Goal: Task Accomplishment & Management: Manage account settings

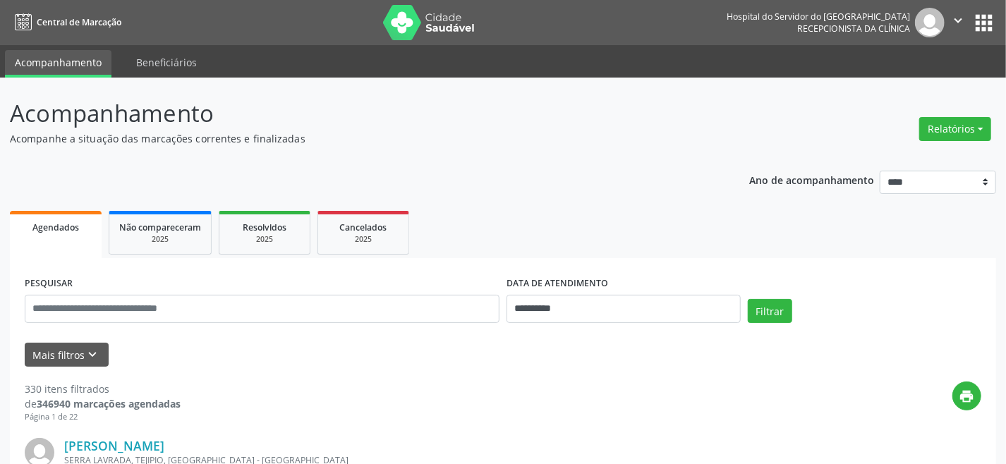
click at [71, 226] on span "Agendados" at bounding box center [55, 227] width 47 height 12
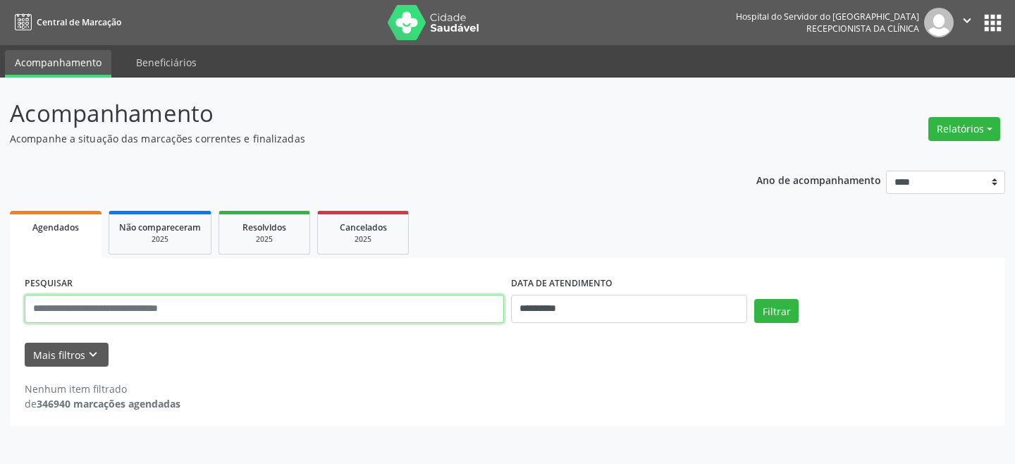
click at [234, 310] on input "text" at bounding box center [264, 309] width 479 height 28
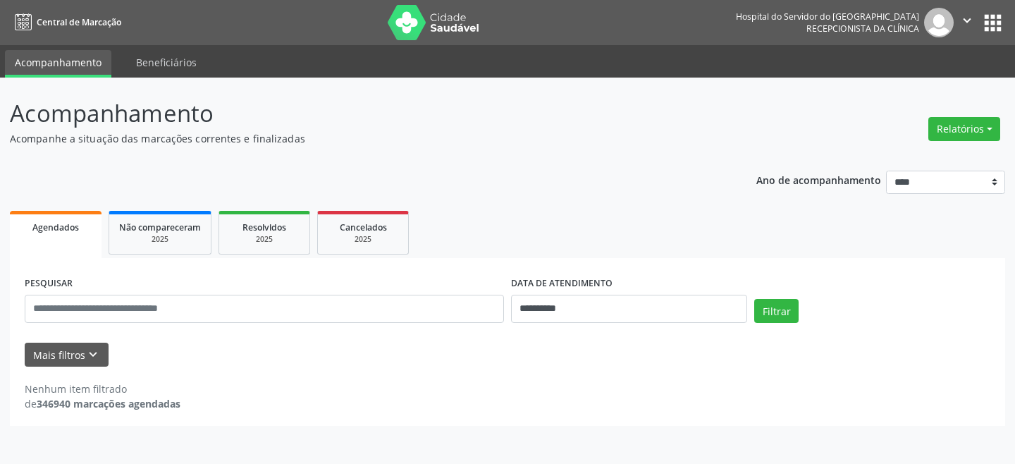
drag, startPoint x: 322, startPoint y: 425, endPoint x: 298, endPoint y: 420, distance: 23.9
click at [322, 425] on div "**********" at bounding box center [508, 342] width 996 height 168
click at [49, 223] on span "Agendados" at bounding box center [55, 227] width 47 height 12
click at [965, 126] on button "Relatórios" at bounding box center [965, 129] width 72 height 24
click at [891, 160] on link "Agendamentos" at bounding box center [925, 159] width 152 height 20
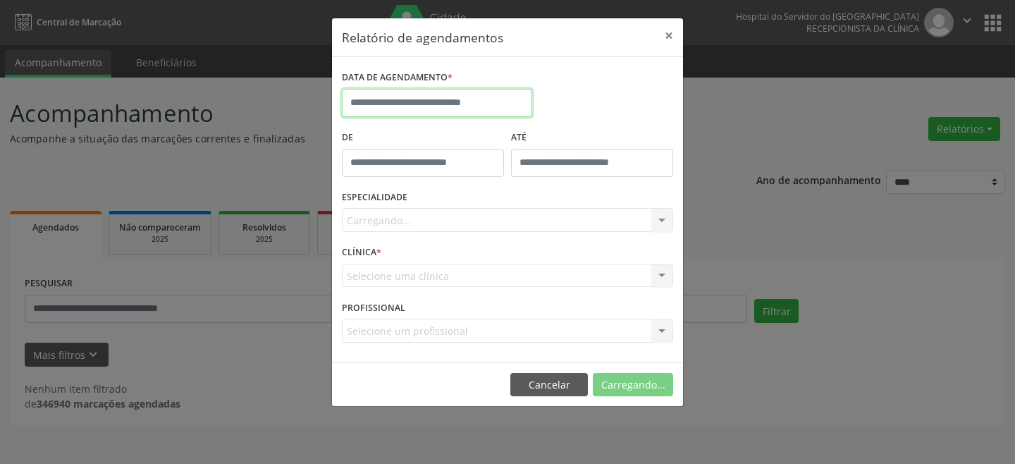
click at [458, 102] on input "text" at bounding box center [437, 103] width 190 height 28
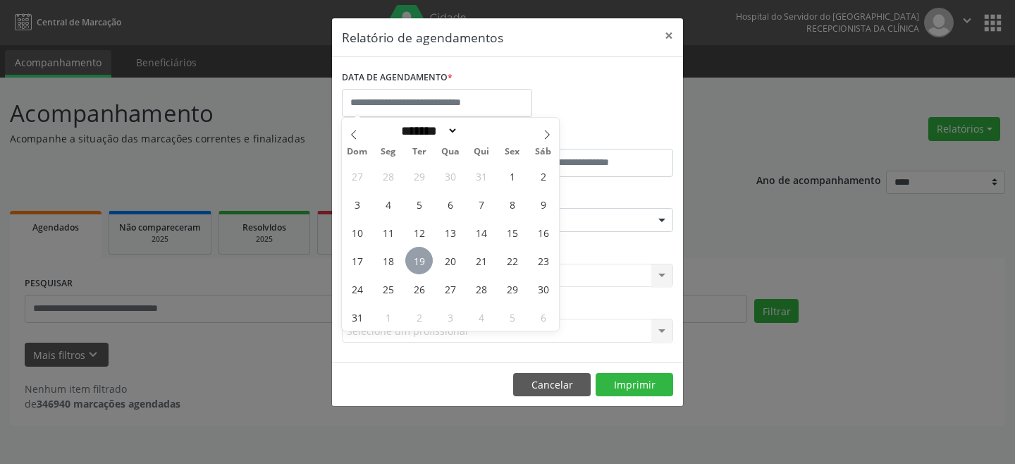
click at [420, 253] on span "19" at bounding box center [418, 260] width 27 height 27
type input "**********"
click at [420, 254] on span "19" at bounding box center [418, 260] width 27 height 27
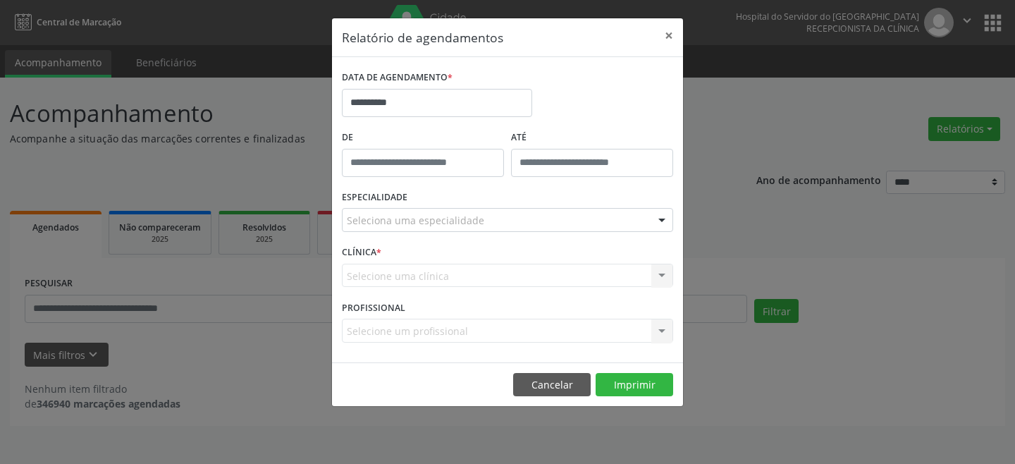
click at [495, 221] on div "Seleciona uma especialidade" at bounding box center [507, 220] width 331 height 24
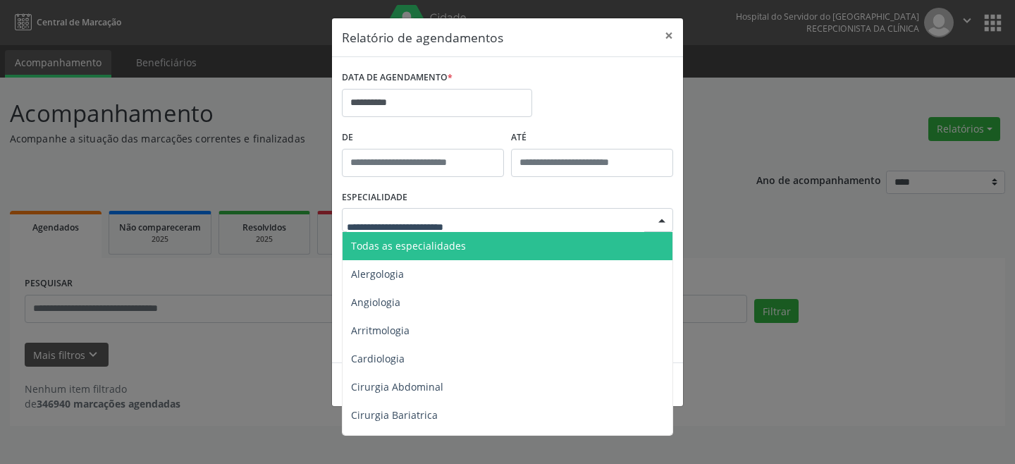
click at [476, 242] on span "Todas as especialidades" at bounding box center [509, 246] width 332 height 28
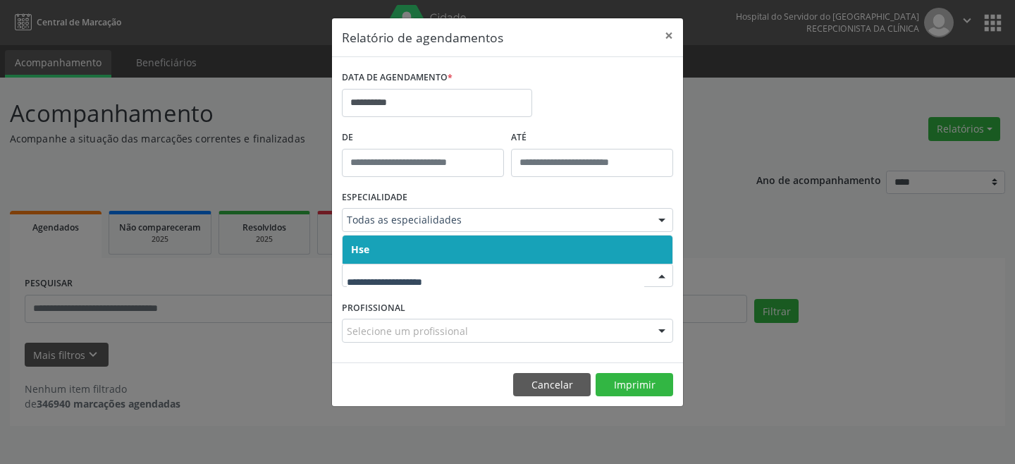
click at [422, 241] on span "Hse" at bounding box center [508, 250] width 330 height 28
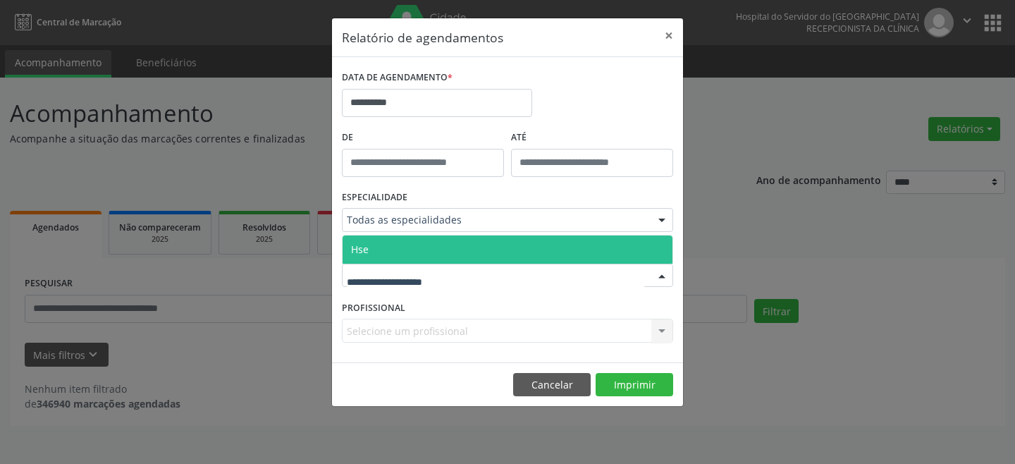
click at [431, 247] on span "Hse" at bounding box center [508, 250] width 330 height 28
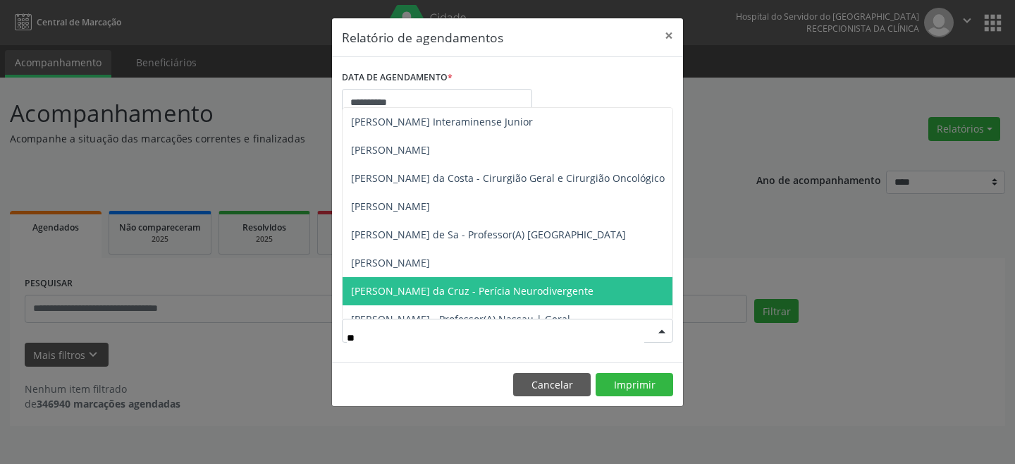
type input "***"
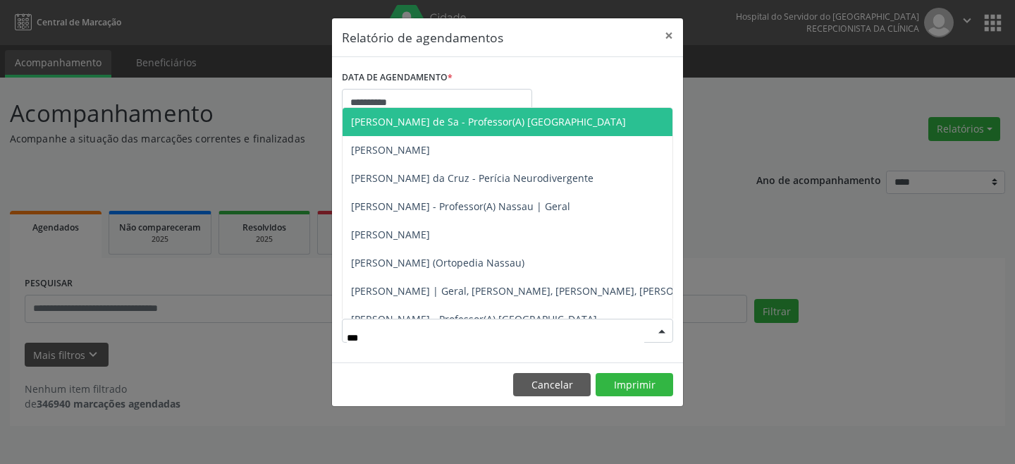
click at [395, 129] on span "[PERSON_NAME] de Sa - Professor(A) [GEOGRAPHIC_DATA]" at bounding box center [580, 122] width 475 height 28
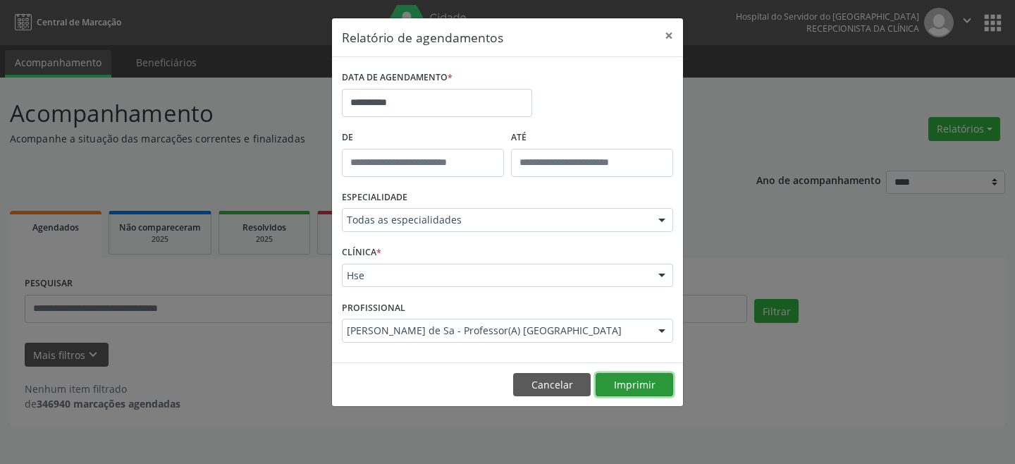
click at [635, 382] on button "Imprimir" at bounding box center [635, 385] width 78 height 24
click at [568, 384] on button "Cancelar" at bounding box center [552, 385] width 78 height 24
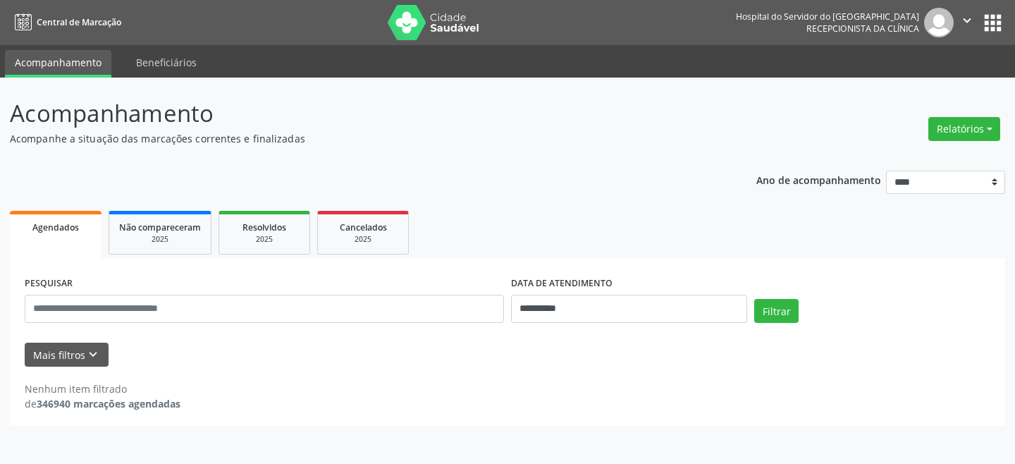
click at [76, 224] on span "Agendados" at bounding box center [55, 227] width 47 height 12
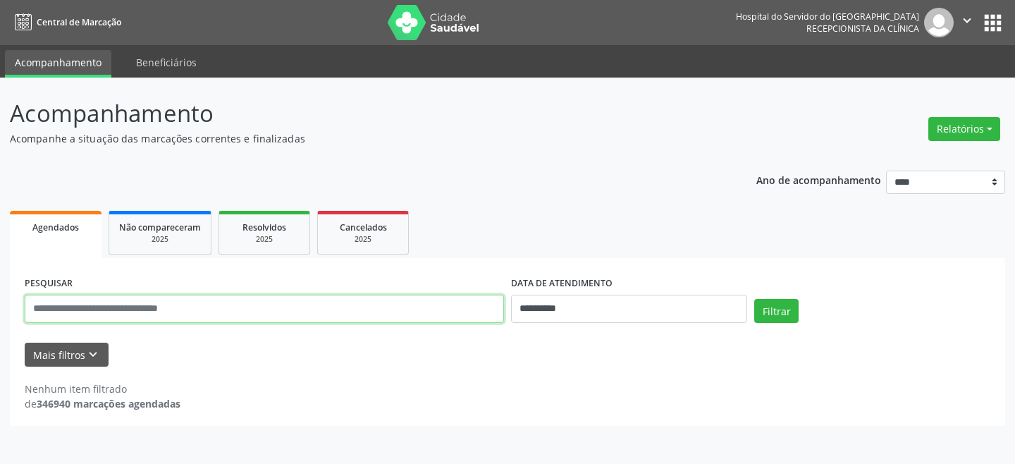
click at [128, 310] on input "text" at bounding box center [264, 309] width 479 height 28
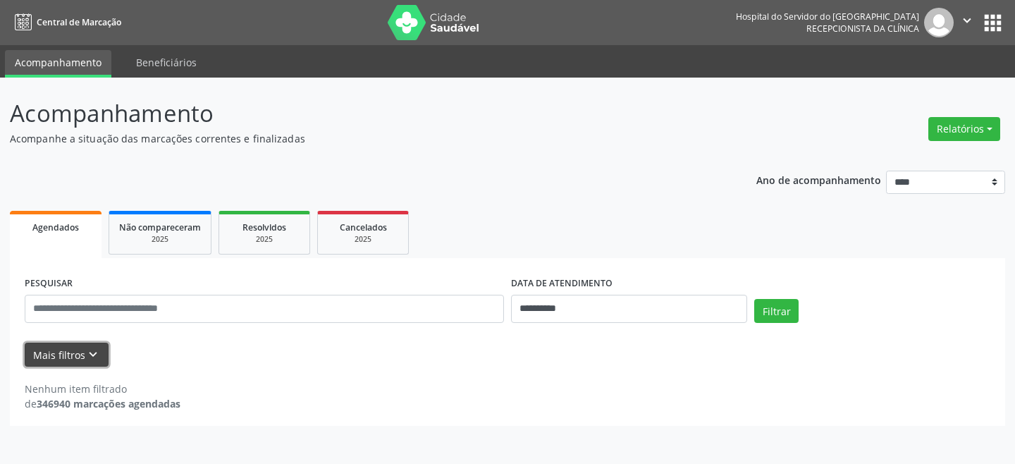
click at [66, 349] on button "Mais filtros keyboard_arrow_down" at bounding box center [67, 355] width 84 height 25
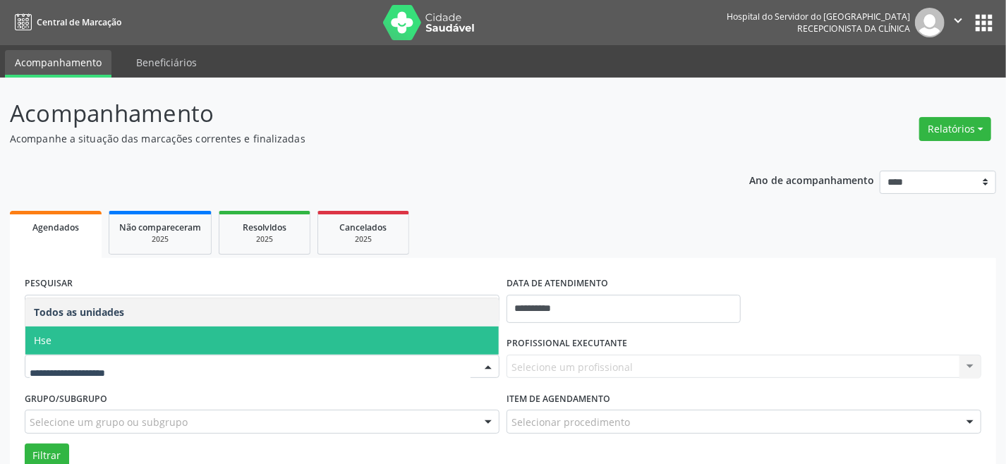
click at [111, 346] on span "Hse" at bounding box center [261, 340] width 473 height 28
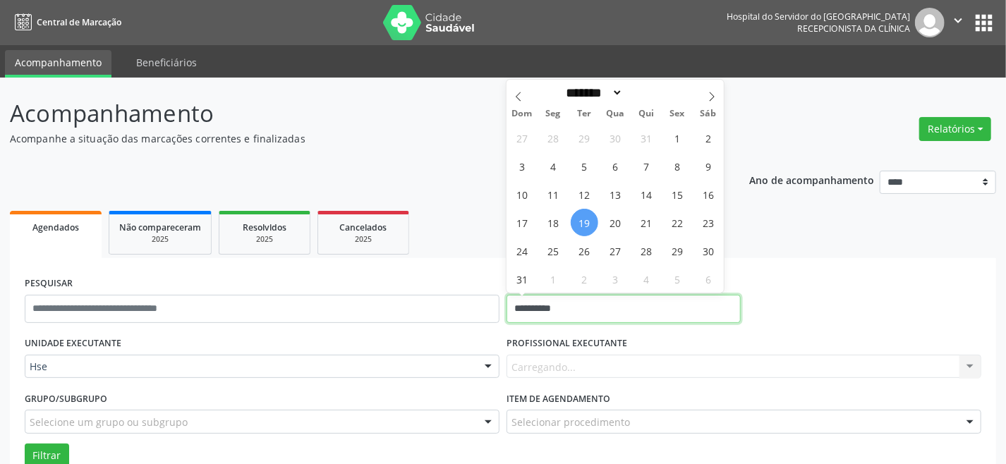
click at [608, 315] on input "**********" at bounding box center [623, 309] width 234 height 28
click at [583, 222] on span "19" at bounding box center [583, 222] width 27 height 27
type input "**********"
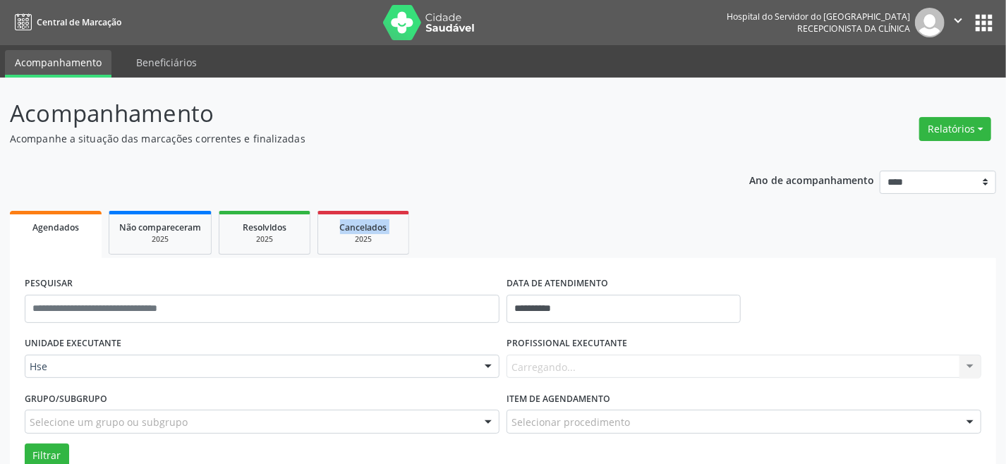
click at [583, 222] on ul "Agendados Não compareceram 2025 Resolvidos 2025 Cancelados 2025" at bounding box center [503, 232] width 986 height 51
click at [623, 368] on div "Carregando... Nenhum resultado encontrado para: " " Não há nenhuma opção para s…" at bounding box center [743, 367] width 475 height 24
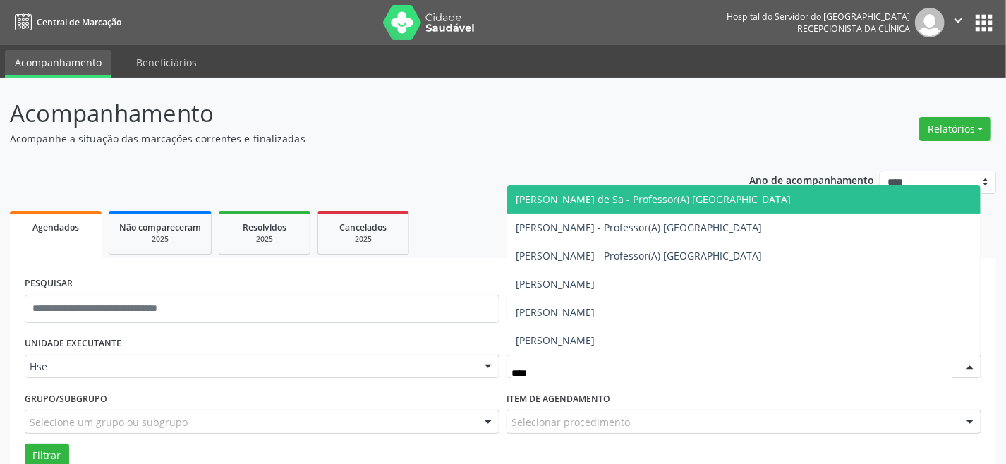
click at [622, 197] on span "[PERSON_NAME] de Sa - Professor(A) [GEOGRAPHIC_DATA]" at bounding box center [652, 198] width 275 height 13
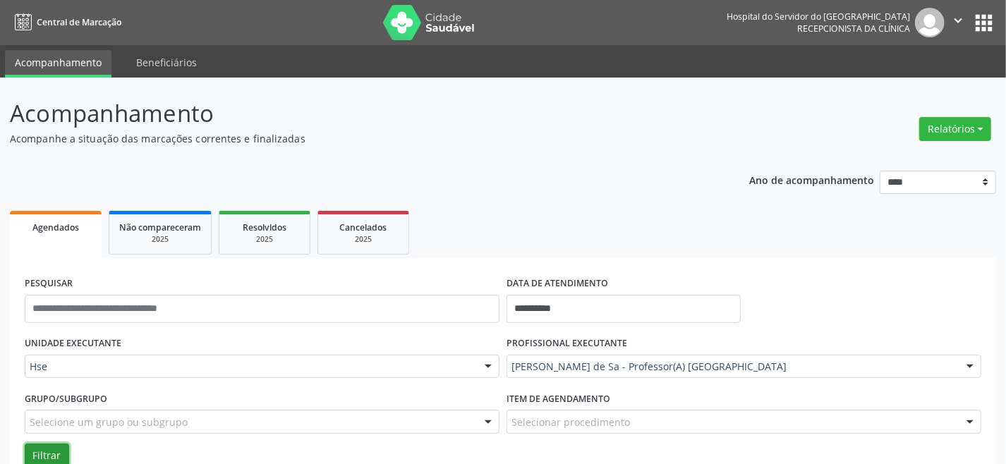
click at [46, 449] on button "Filtrar" at bounding box center [47, 456] width 44 height 24
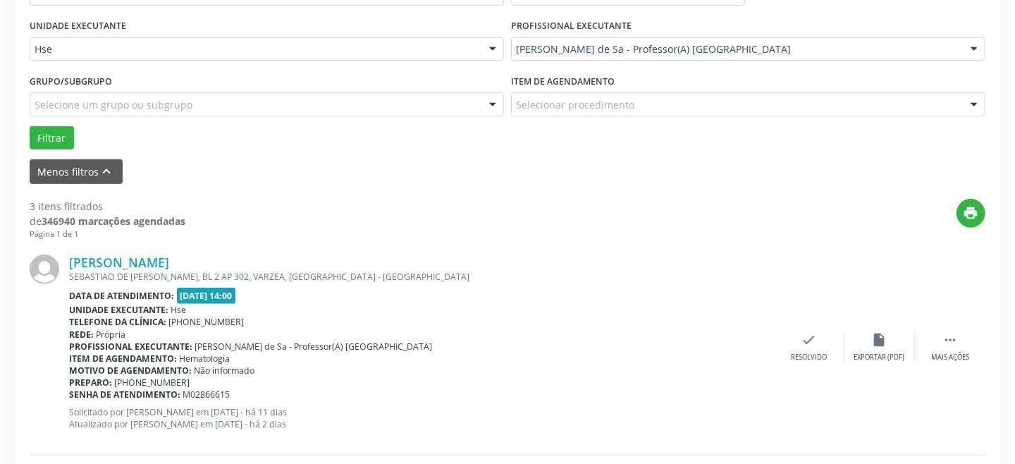
scroll to position [320, 0]
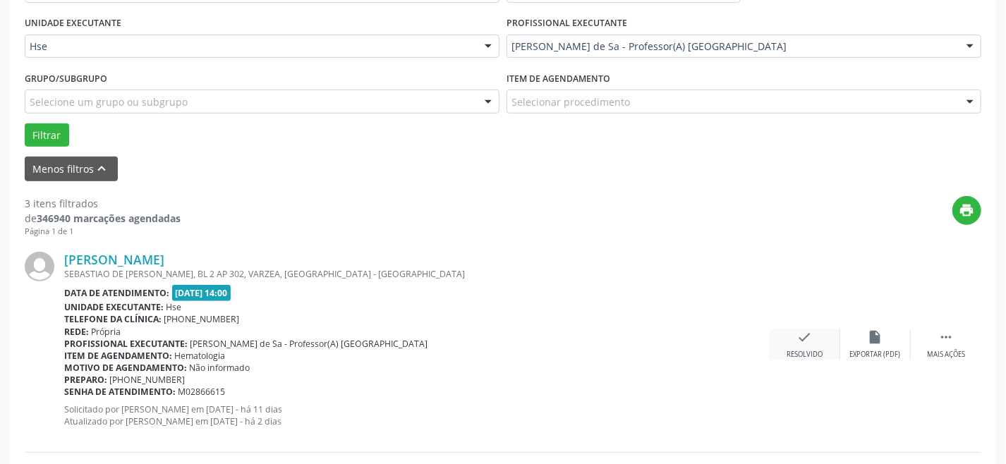
click at [809, 340] on icon "check" at bounding box center [805, 337] width 16 height 16
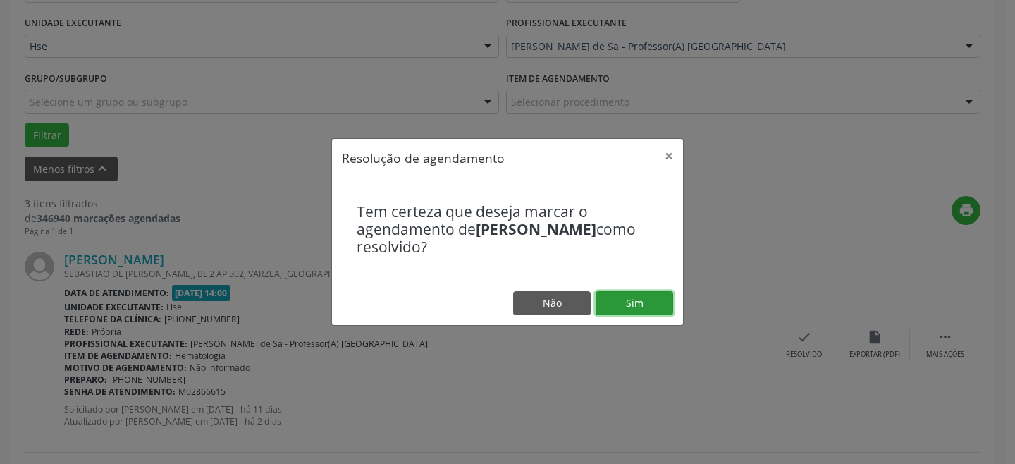
click at [629, 302] on button "Sim" at bounding box center [635, 303] width 78 height 24
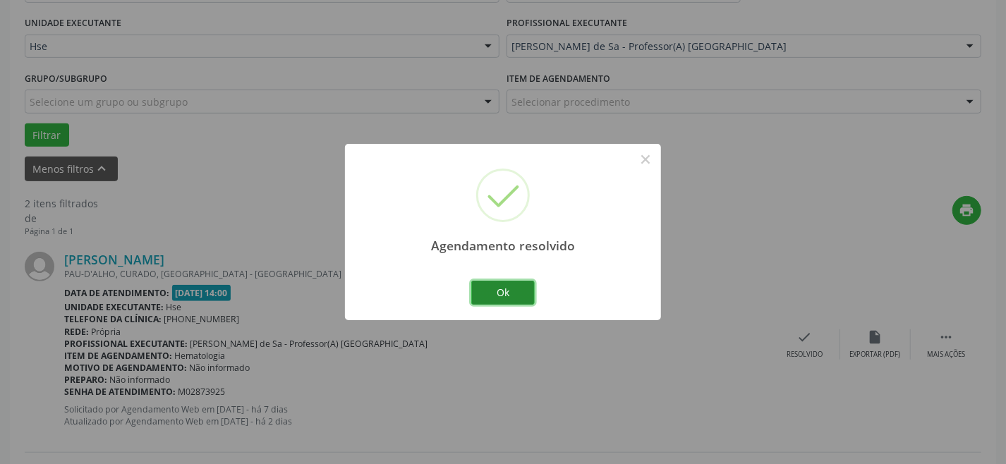
click at [522, 290] on button "Ok" at bounding box center [502, 293] width 63 height 24
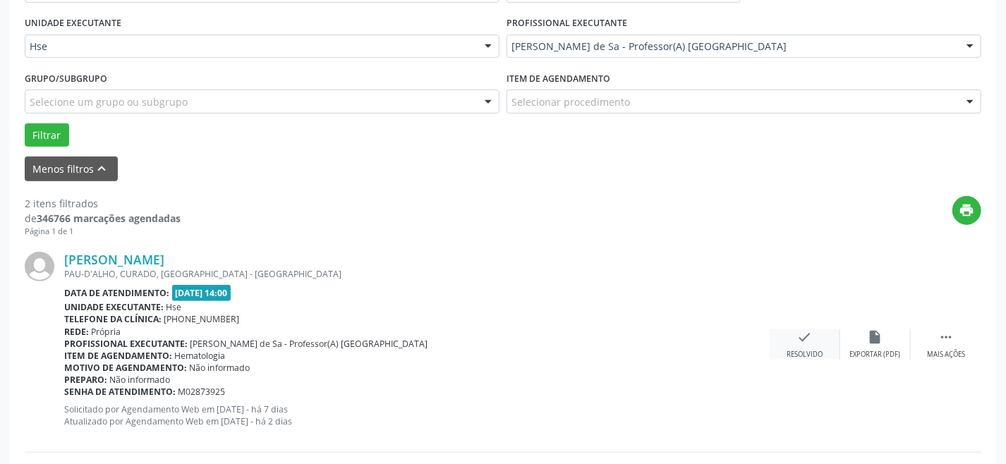
click at [800, 338] on icon "check" at bounding box center [805, 337] width 16 height 16
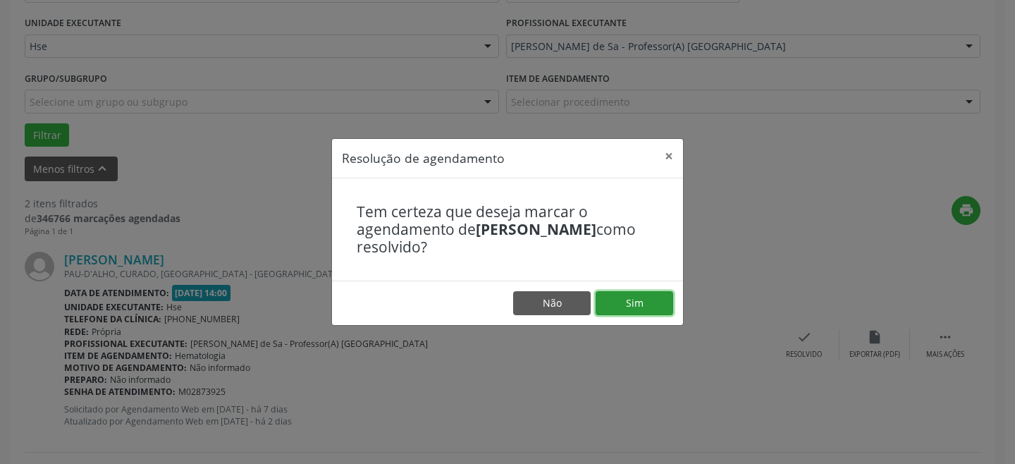
click at [639, 300] on button "Sim" at bounding box center [635, 303] width 78 height 24
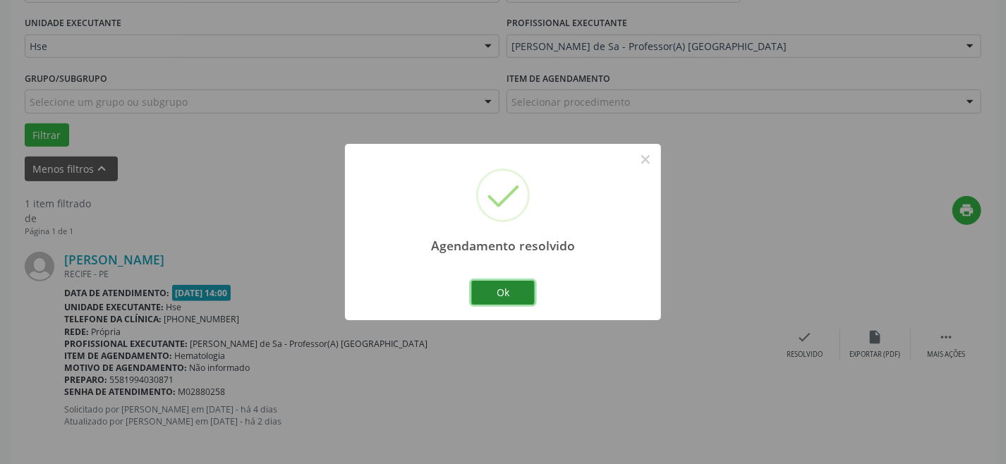
click at [520, 288] on button "Ok" at bounding box center [502, 293] width 63 height 24
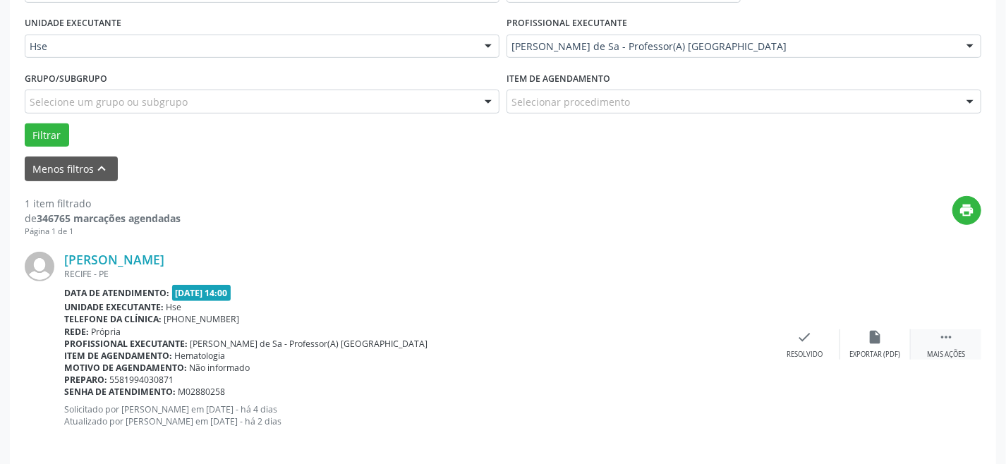
drag, startPoint x: 949, startPoint y: 338, endPoint x: 927, endPoint y: 348, distance: 24.6
click at [947, 340] on icon "" at bounding box center [946, 337] width 16 height 16
click at [874, 338] on icon "alarm_off" at bounding box center [875, 337] width 16 height 16
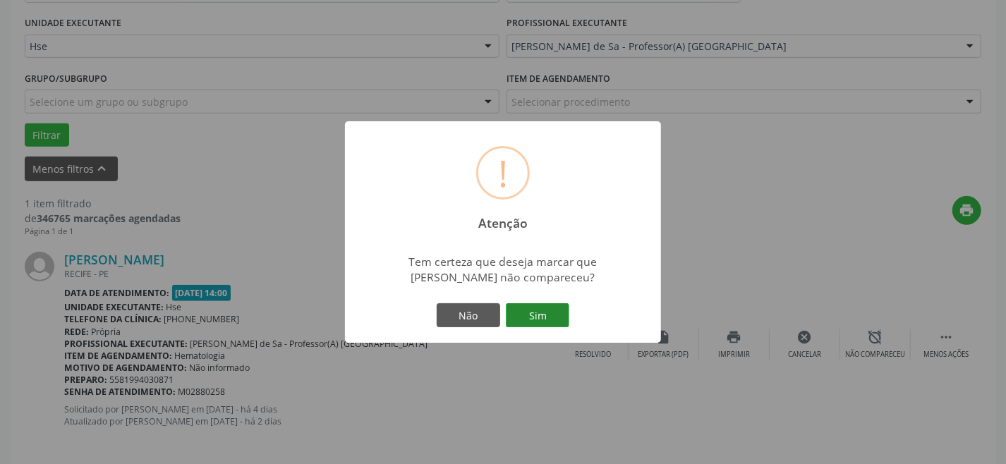
click at [532, 307] on button "Sim" at bounding box center [537, 315] width 63 height 24
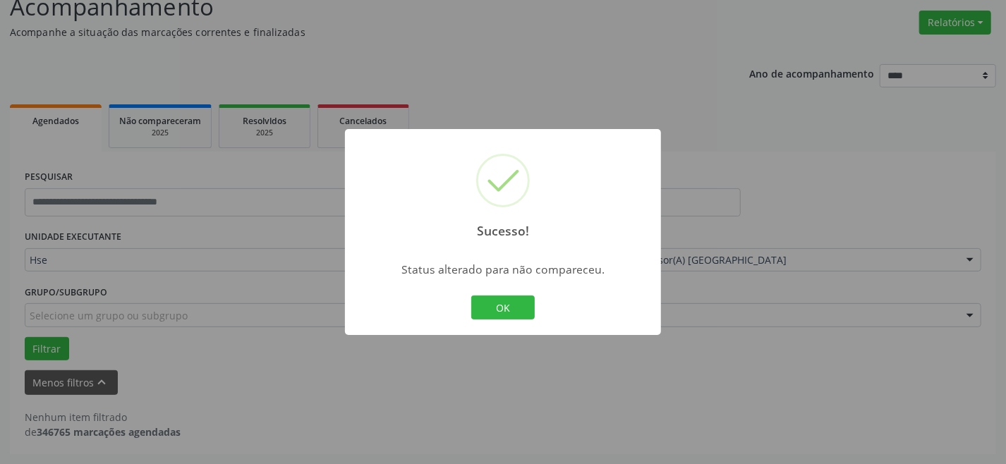
scroll to position [105, 0]
click at [501, 300] on button "OK" at bounding box center [502, 307] width 63 height 24
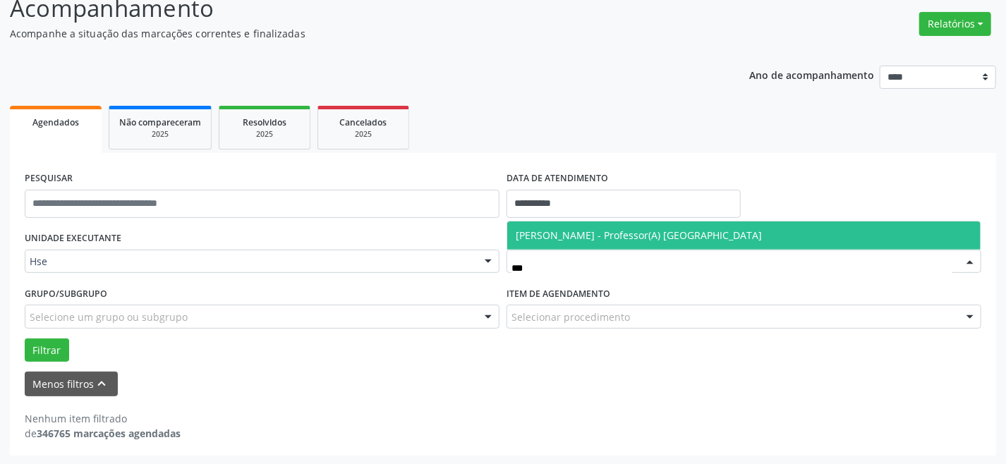
type input "****"
click at [582, 234] on span "[PERSON_NAME] - Professor(A) [GEOGRAPHIC_DATA]" at bounding box center [638, 234] width 246 height 13
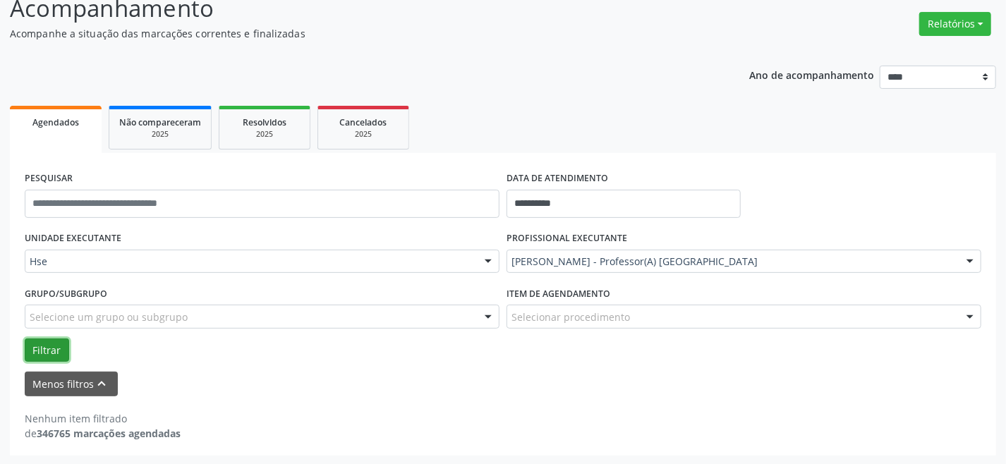
drag, startPoint x: 43, startPoint y: 345, endPoint x: 102, endPoint y: 345, distance: 58.5
click at [45, 345] on button "Filtrar" at bounding box center [47, 350] width 44 height 24
click at [48, 342] on button "Filtrar" at bounding box center [47, 350] width 44 height 24
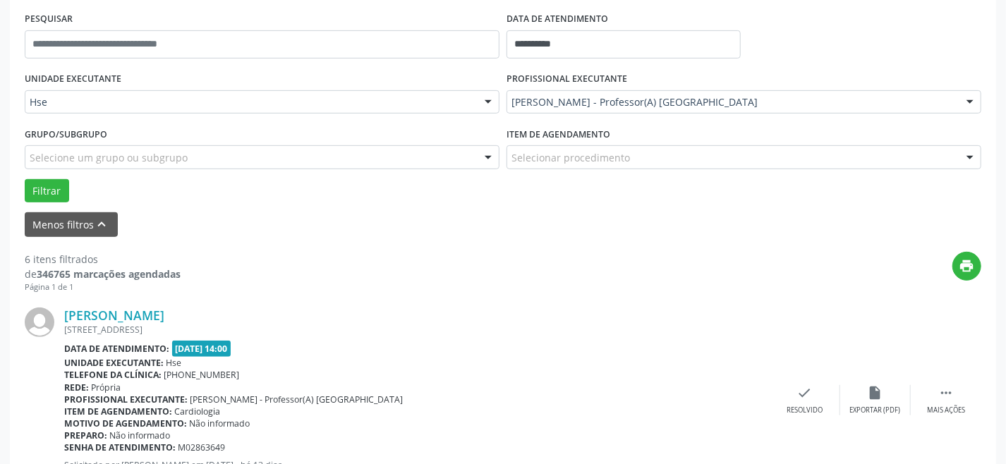
scroll to position [343, 0]
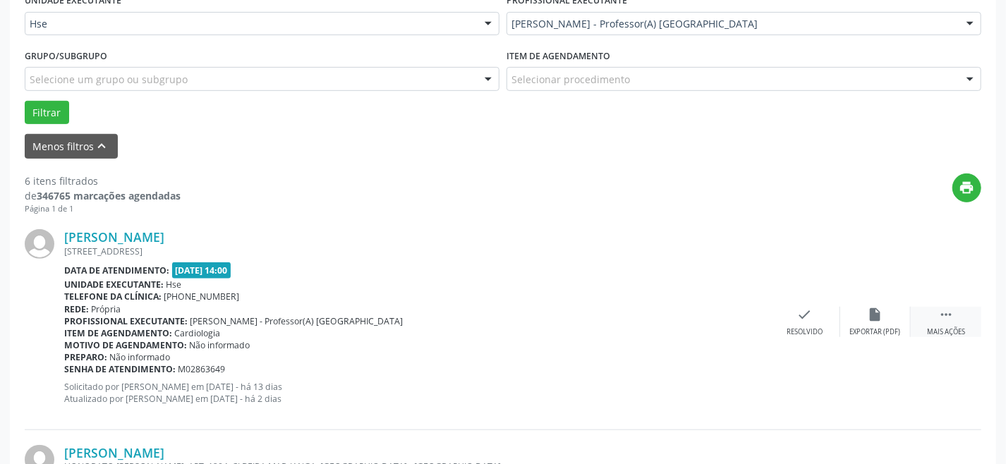
click at [946, 322] on div " Mais ações" at bounding box center [945, 322] width 71 height 30
click at [867, 313] on icon "alarm_off" at bounding box center [875, 315] width 16 height 16
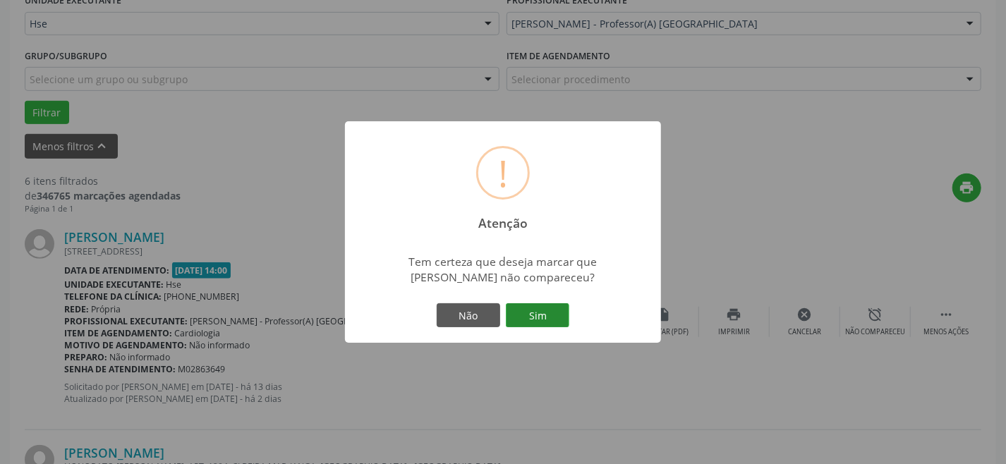
click at [544, 310] on button "Sim" at bounding box center [537, 315] width 63 height 24
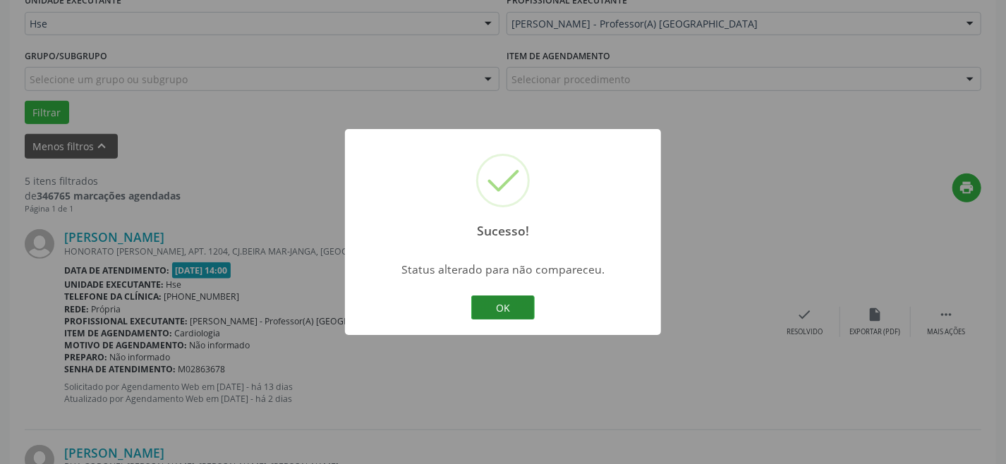
click at [513, 305] on button "OK" at bounding box center [502, 307] width 63 height 24
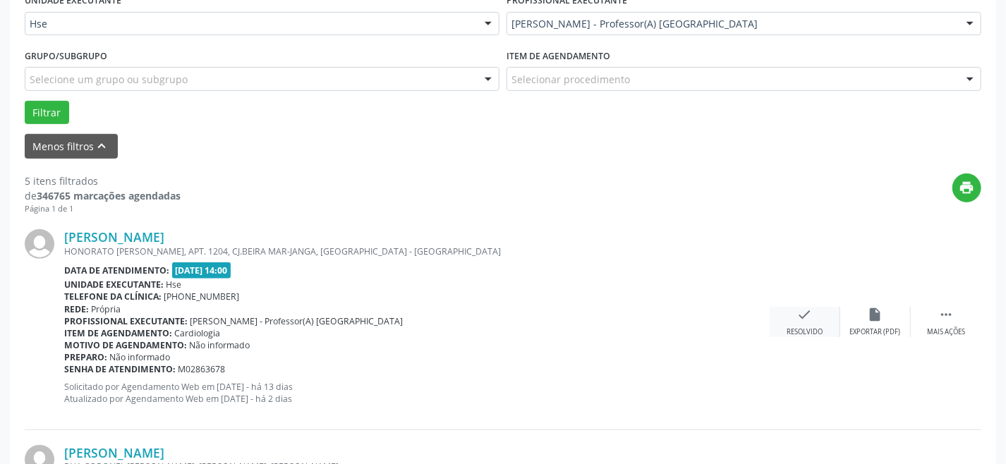
click at [802, 310] on icon "check" at bounding box center [805, 315] width 16 height 16
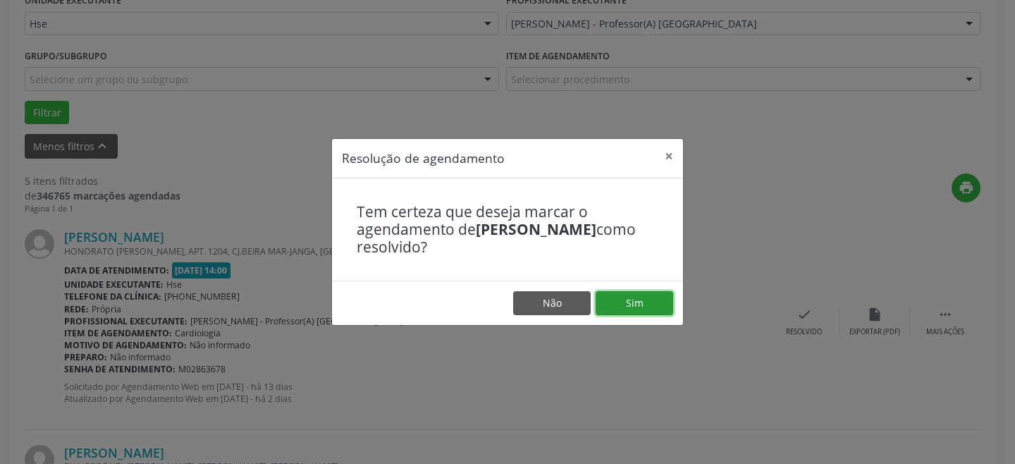
click at [637, 302] on button "Sim" at bounding box center [635, 303] width 78 height 24
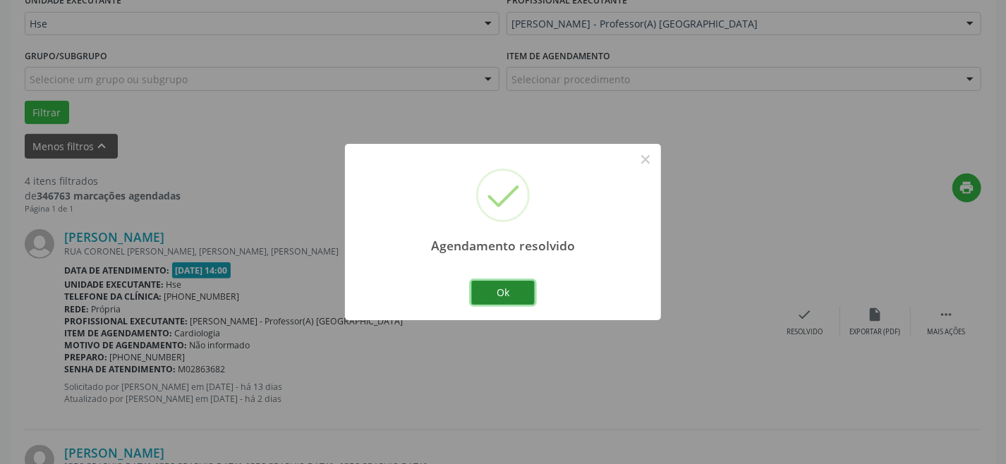
click at [525, 294] on button "Ok" at bounding box center [502, 293] width 63 height 24
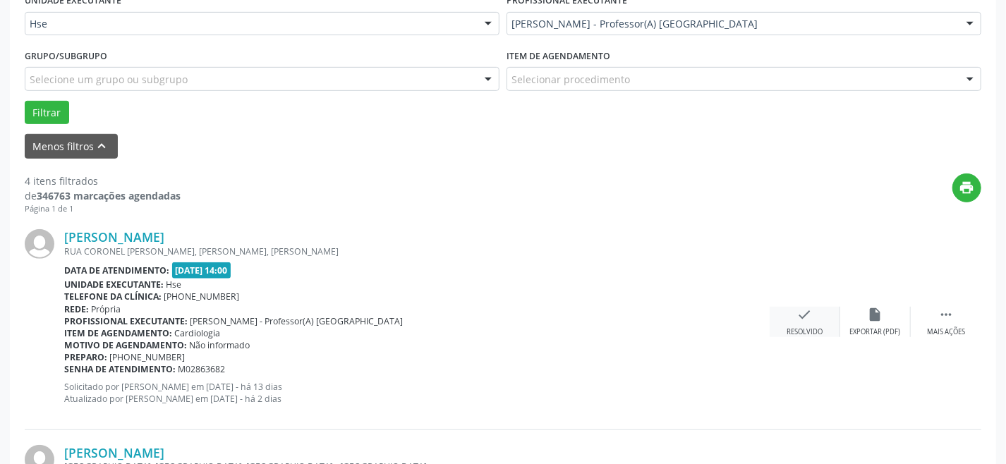
click at [797, 322] on div "check Resolvido" at bounding box center [804, 322] width 71 height 30
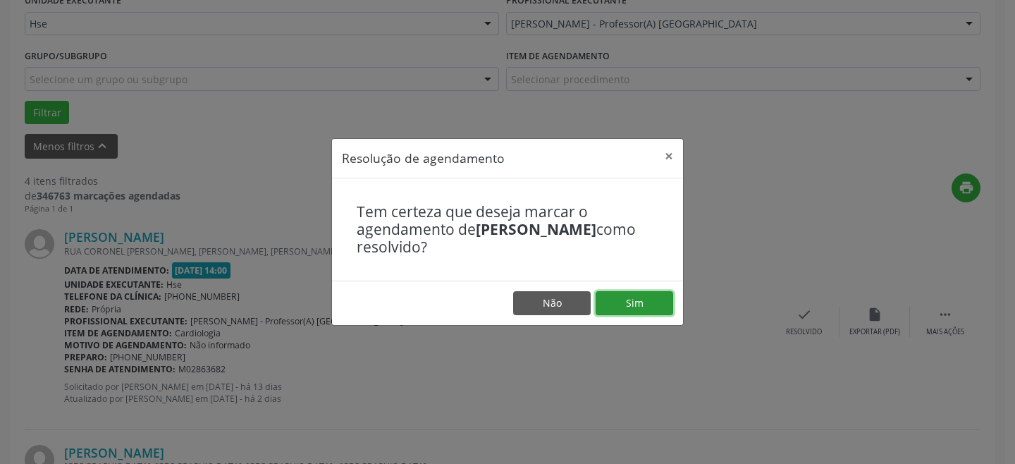
click at [632, 305] on button "Sim" at bounding box center [635, 303] width 78 height 24
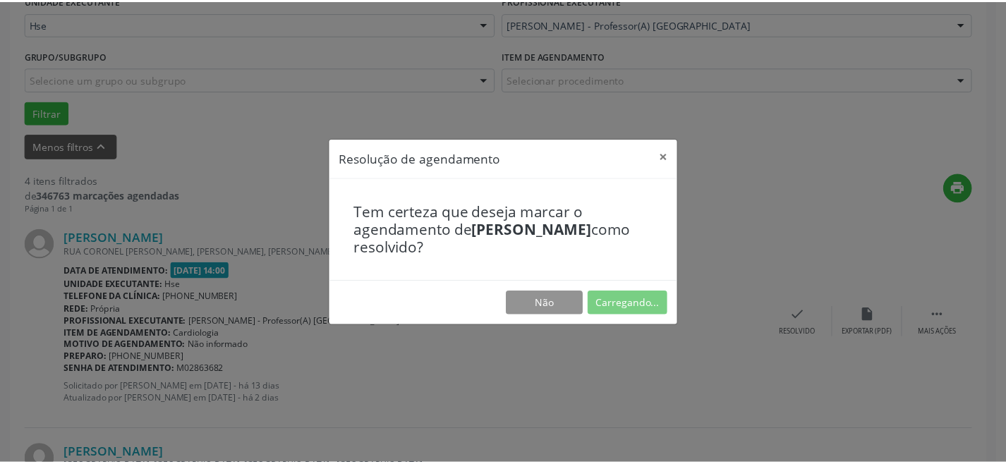
scroll to position [135, 0]
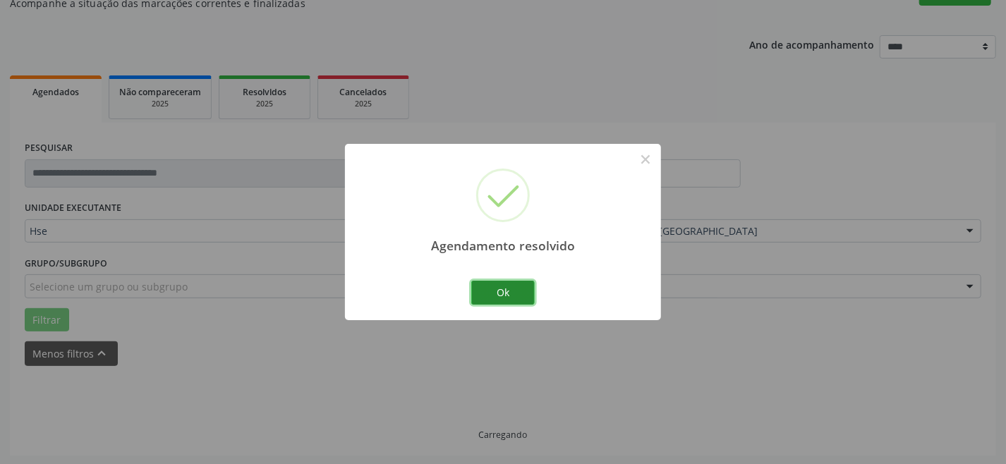
click at [509, 295] on button "Ok" at bounding box center [502, 293] width 63 height 24
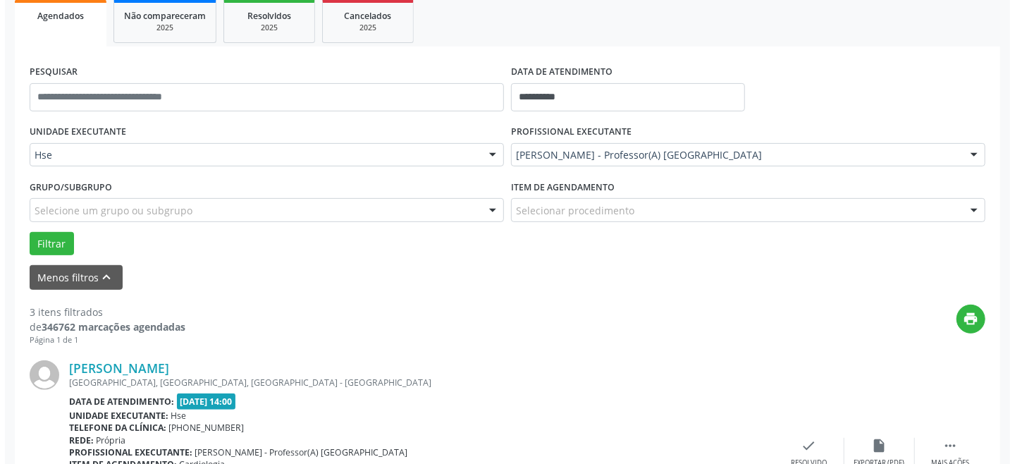
scroll to position [328, 0]
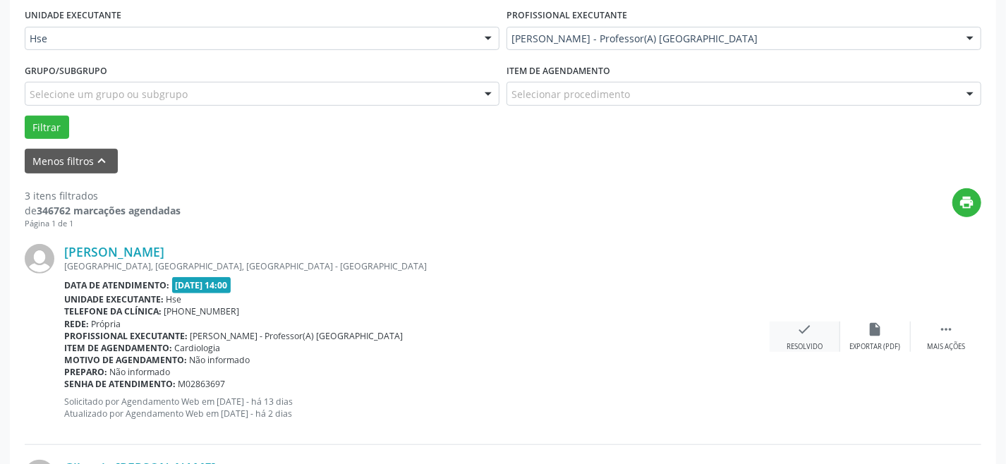
click at [803, 324] on icon "check" at bounding box center [805, 330] width 16 height 16
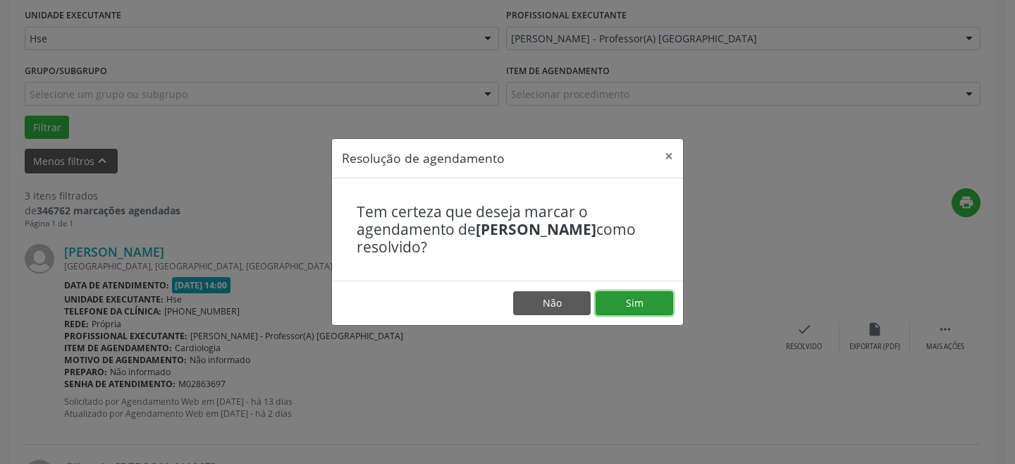
click at [652, 304] on button "Sim" at bounding box center [635, 303] width 78 height 24
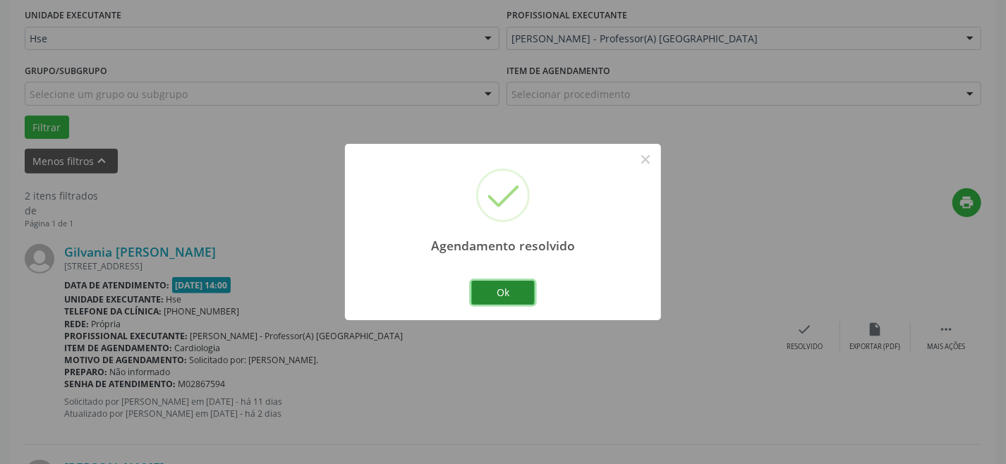
click at [503, 288] on button "Ok" at bounding box center [502, 293] width 63 height 24
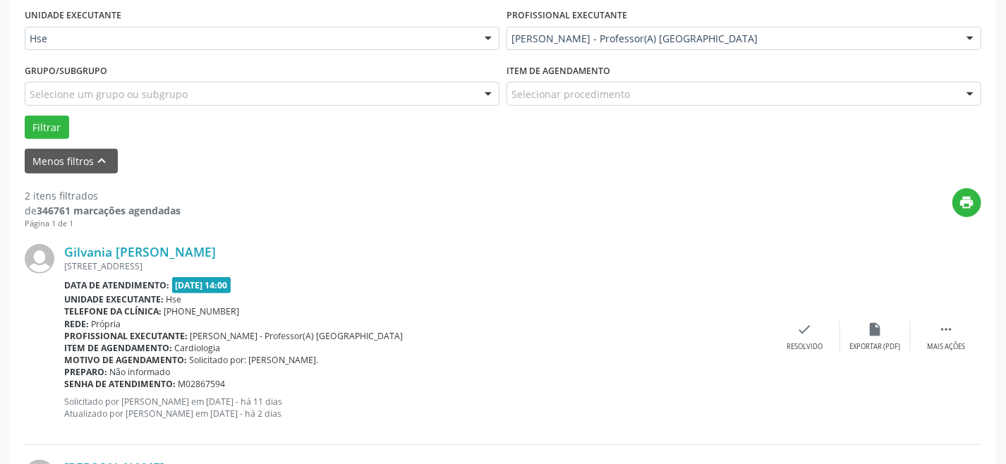
scroll to position [392, 0]
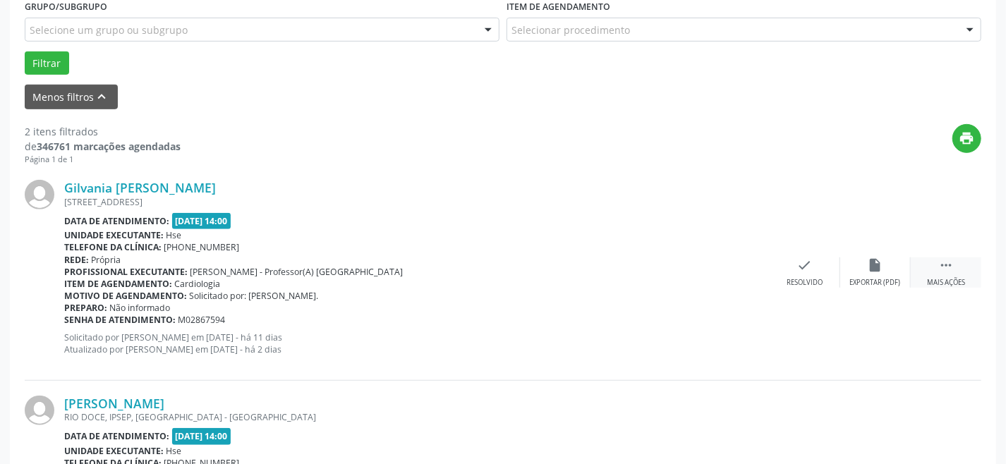
drag, startPoint x: 948, startPoint y: 274, endPoint x: 917, endPoint y: 281, distance: 32.4
click at [946, 274] on div " Mais ações" at bounding box center [945, 272] width 71 height 30
click at [880, 268] on icon "alarm_off" at bounding box center [875, 265] width 16 height 16
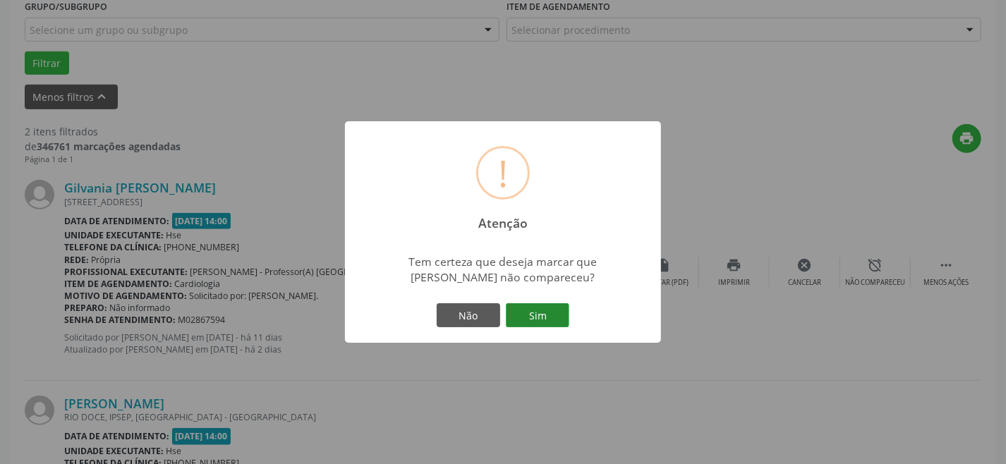
click at [529, 307] on button "Sim" at bounding box center [537, 315] width 63 height 24
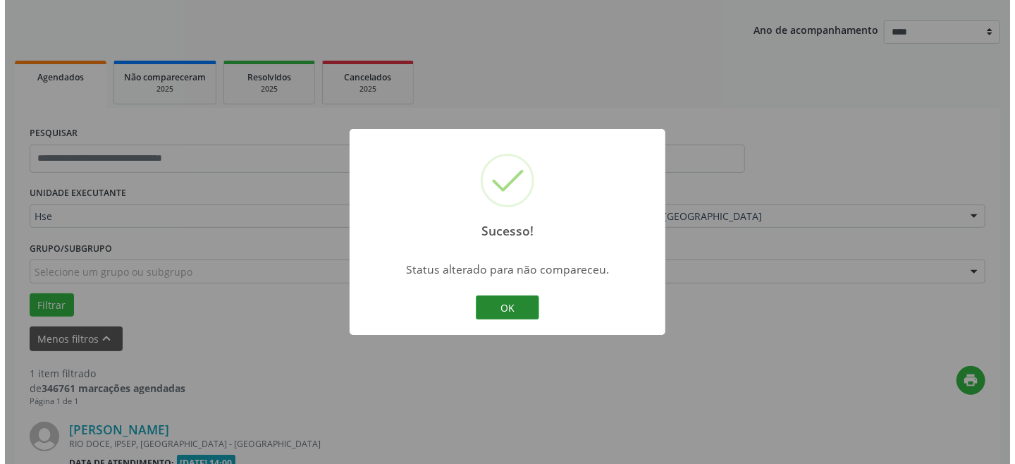
scroll to position [331, 0]
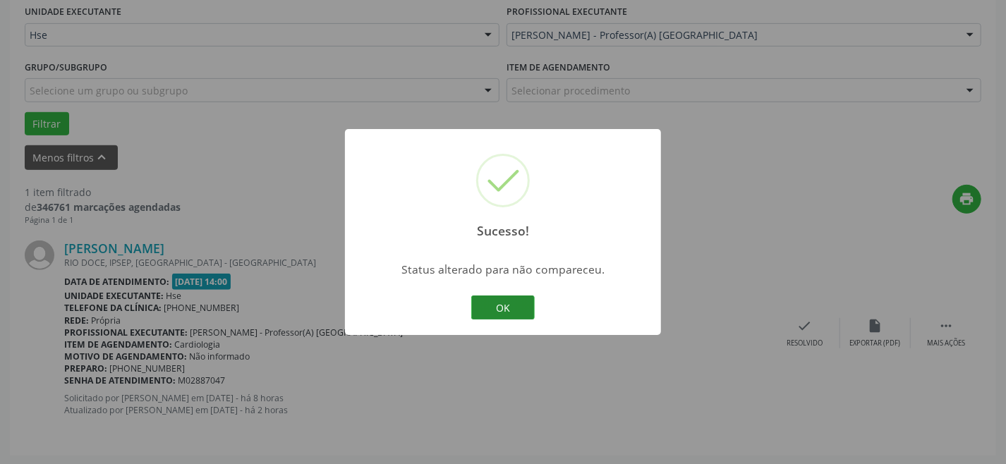
click at [509, 309] on button "OK" at bounding box center [502, 307] width 63 height 24
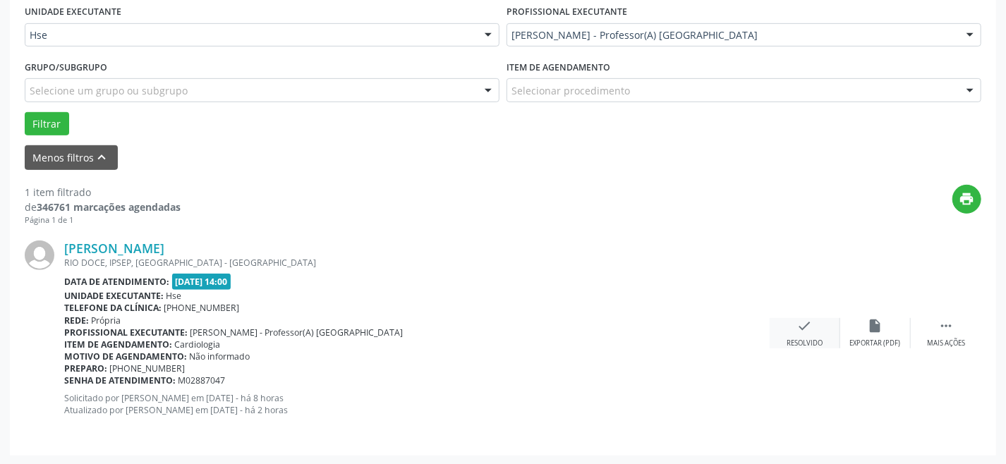
click at [813, 339] on div "Resolvido" at bounding box center [804, 343] width 36 height 10
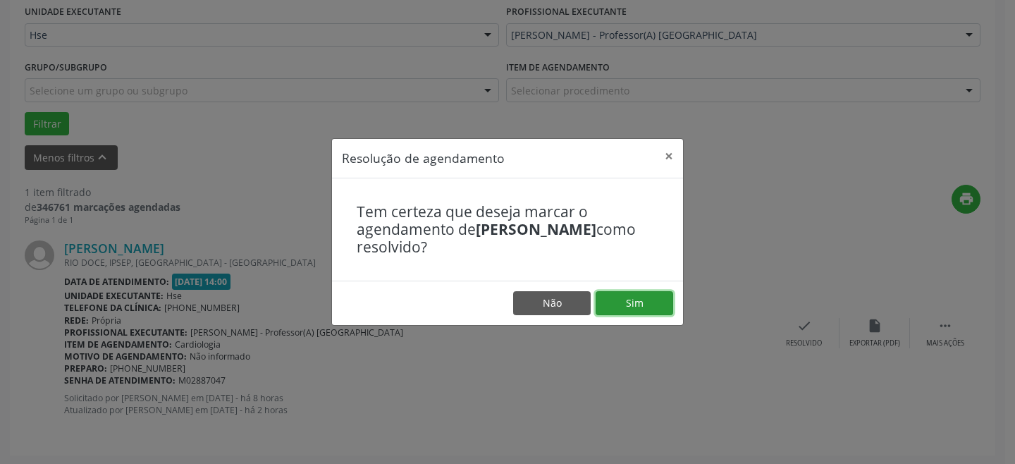
click at [656, 302] on button "Sim" at bounding box center [635, 303] width 78 height 24
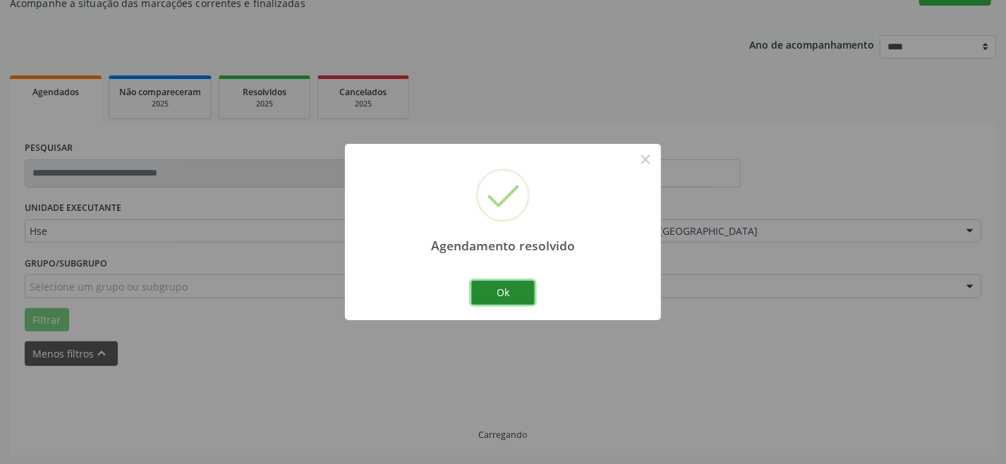
click at [501, 292] on button "Ok" at bounding box center [502, 293] width 63 height 24
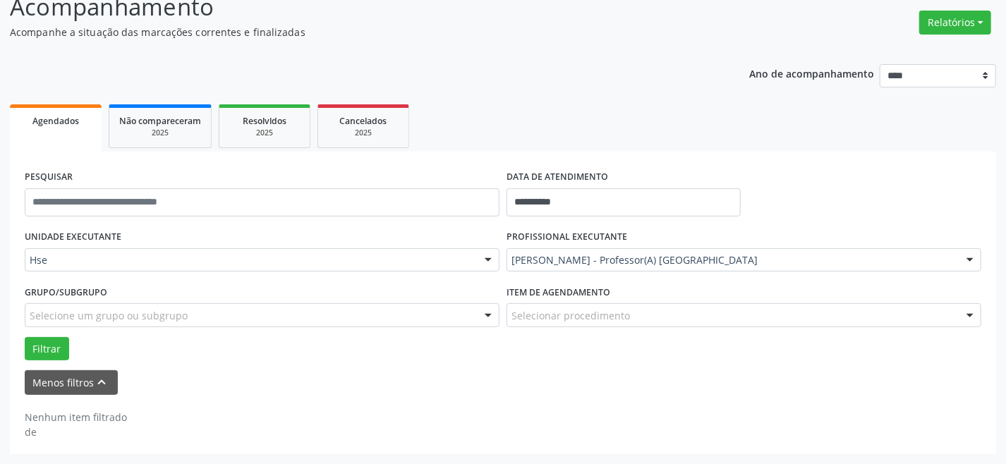
scroll to position [105, 0]
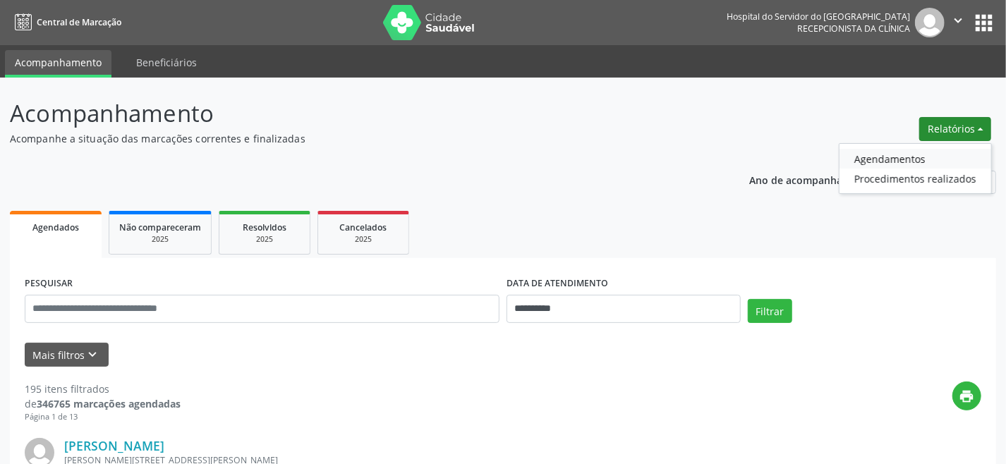
click at [903, 159] on link "Agendamentos" at bounding box center [915, 159] width 152 height 20
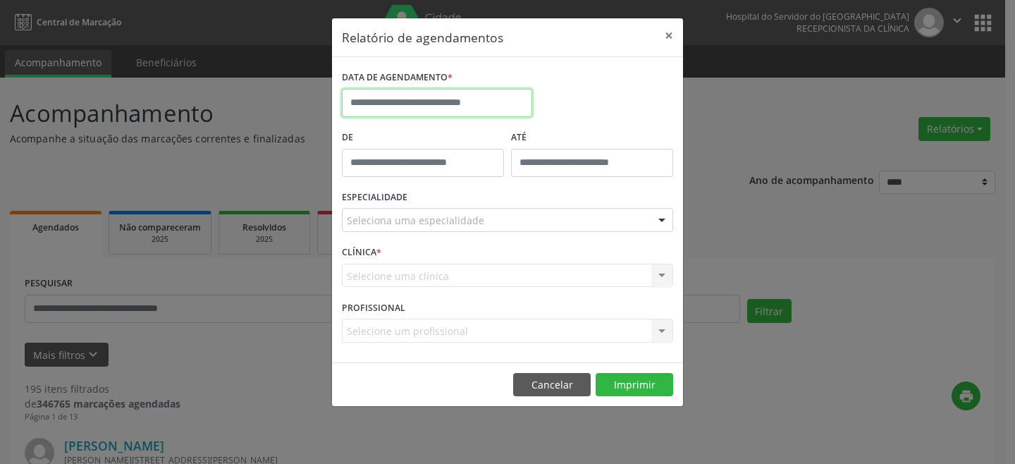
click at [454, 103] on input "text" at bounding box center [437, 103] width 190 height 28
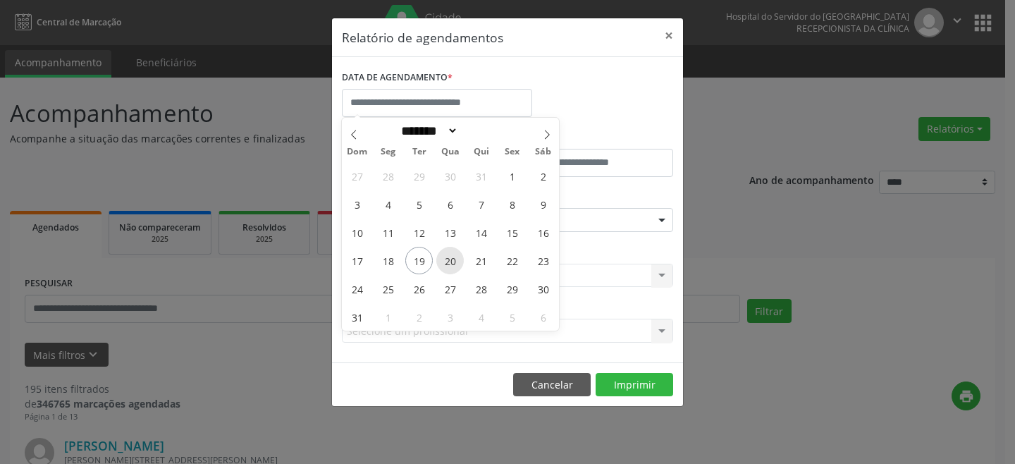
click at [453, 252] on span "20" at bounding box center [449, 260] width 27 height 27
type input "**********"
click at [452, 252] on span "20" at bounding box center [449, 260] width 27 height 27
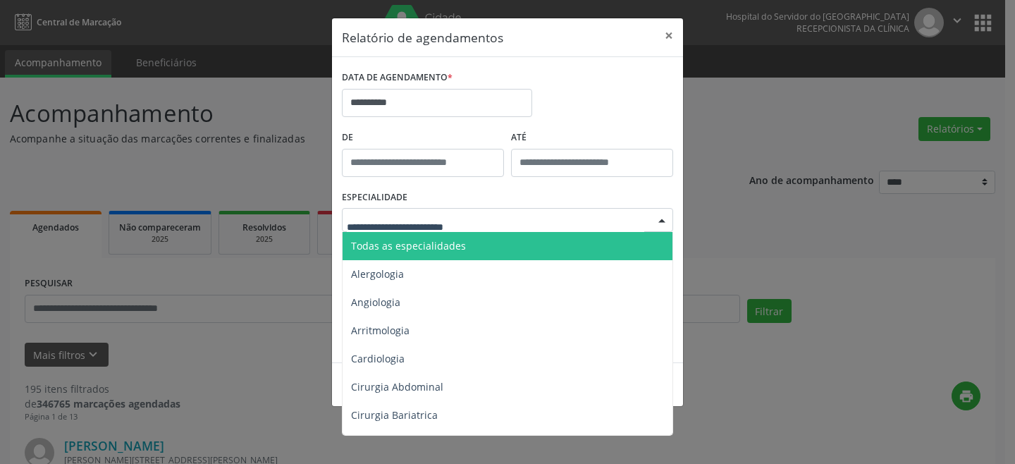
click at [463, 245] on span "Todas as especialidades" at bounding box center [509, 246] width 332 height 28
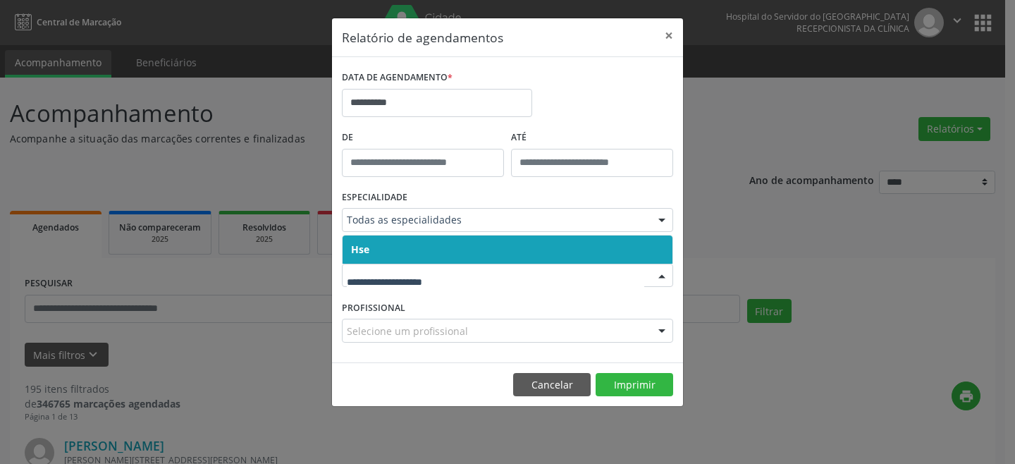
drag, startPoint x: 459, startPoint y: 246, endPoint x: 465, endPoint y: 269, distance: 23.9
click at [462, 250] on span "Hse" at bounding box center [508, 250] width 330 height 28
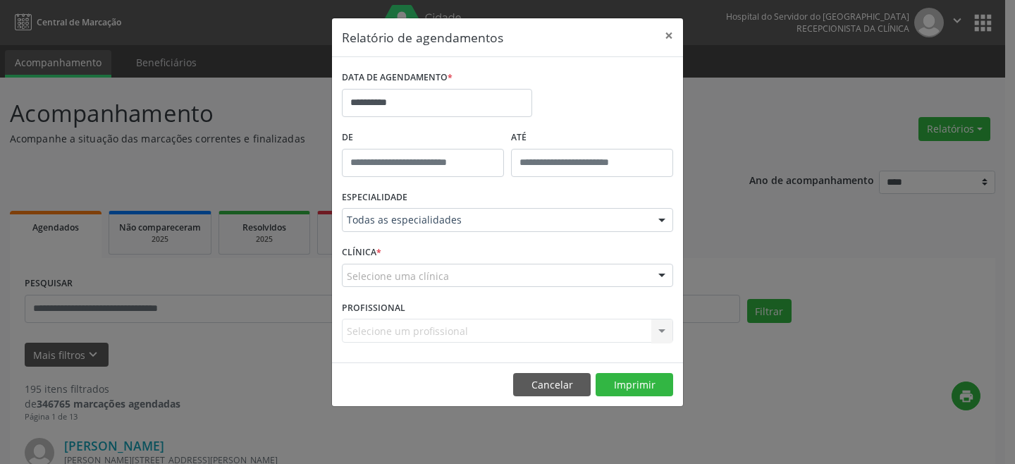
click at [460, 275] on div "Selecione uma clínica" at bounding box center [507, 276] width 331 height 24
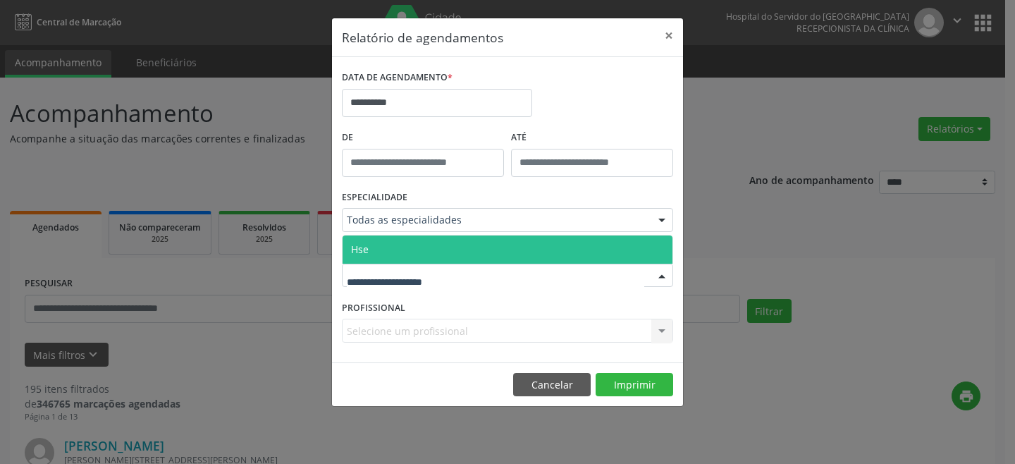
drag, startPoint x: 466, startPoint y: 249, endPoint x: 467, endPoint y: 262, distance: 13.5
click at [467, 249] on span "Hse" at bounding box center [508, 250] width 330 height 28
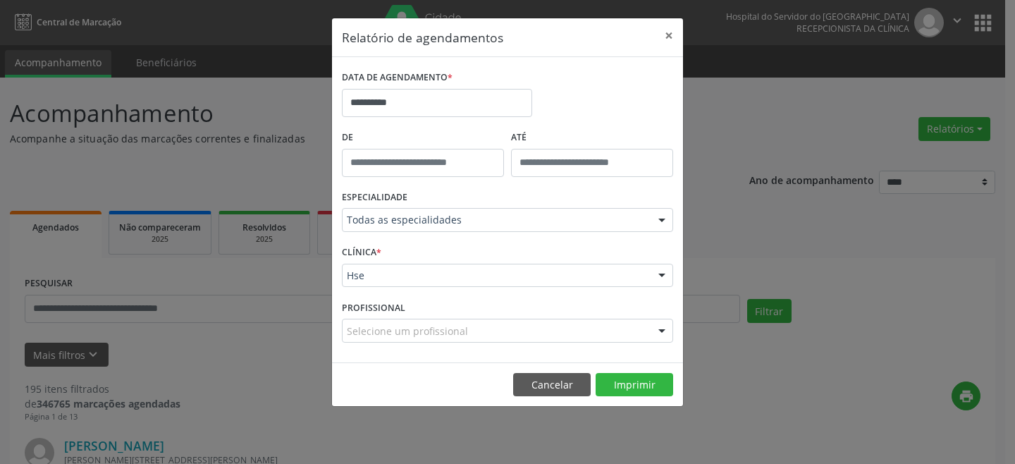
click at [482, 324] on div "Selecione um profissional" at bounding box center [507, 331] width 331 height 24
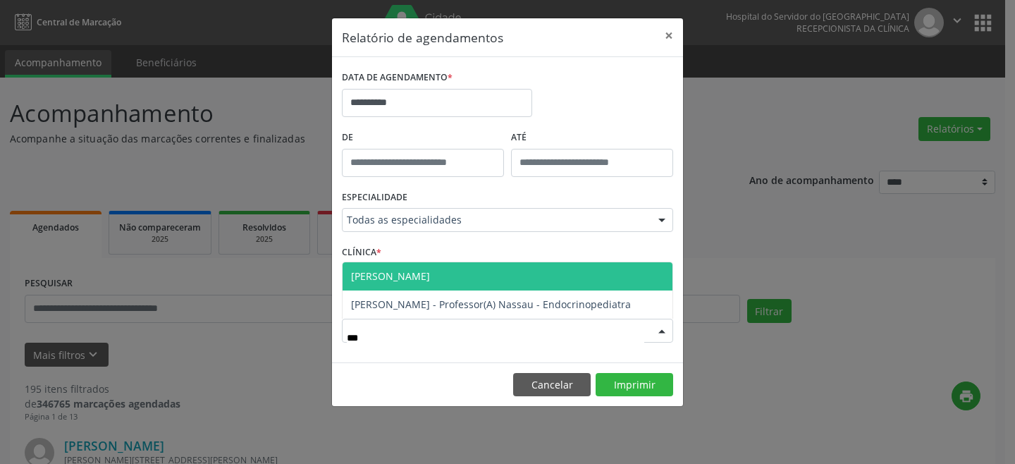
click at [427, 269] on span "[PERSON_NAME]" at bounding box center [390, 275] width 79 height 13
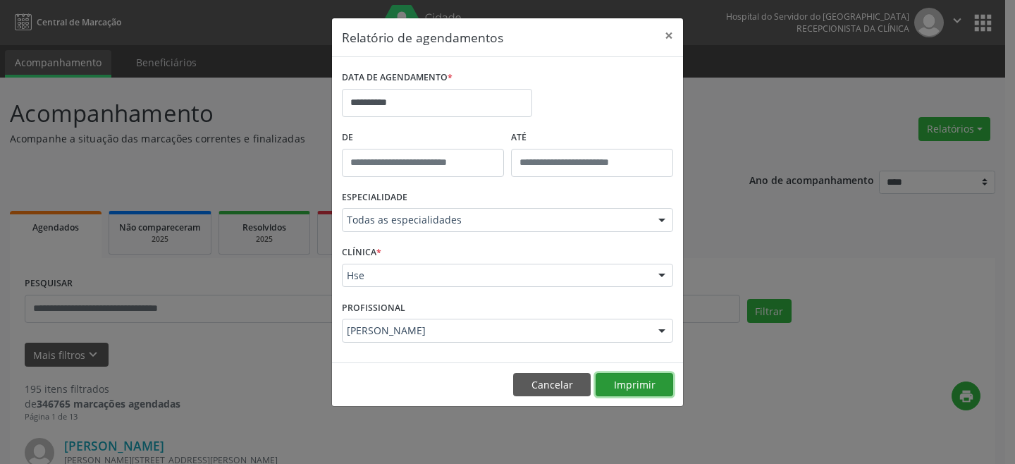
click at [632, 381] on button "Imprimir" at bounding box center [635, 385] width 78 height 24
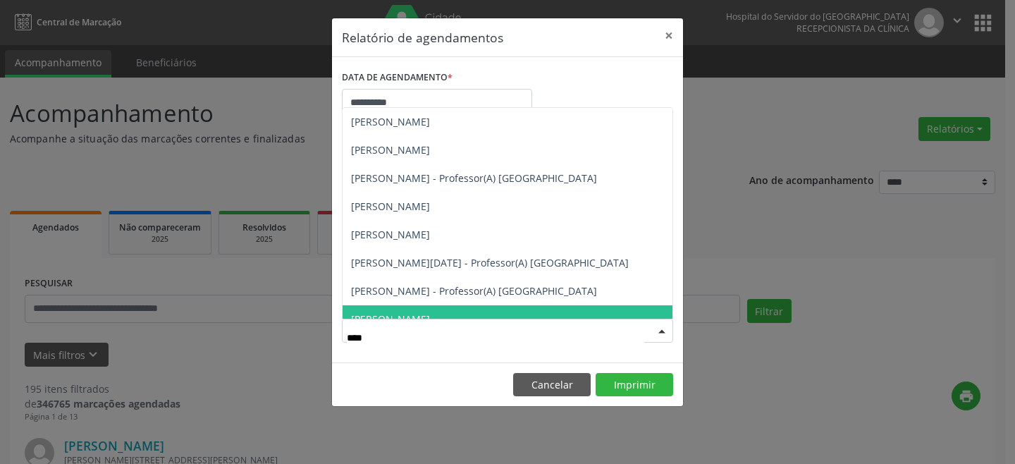
scroll to position [192, 0]
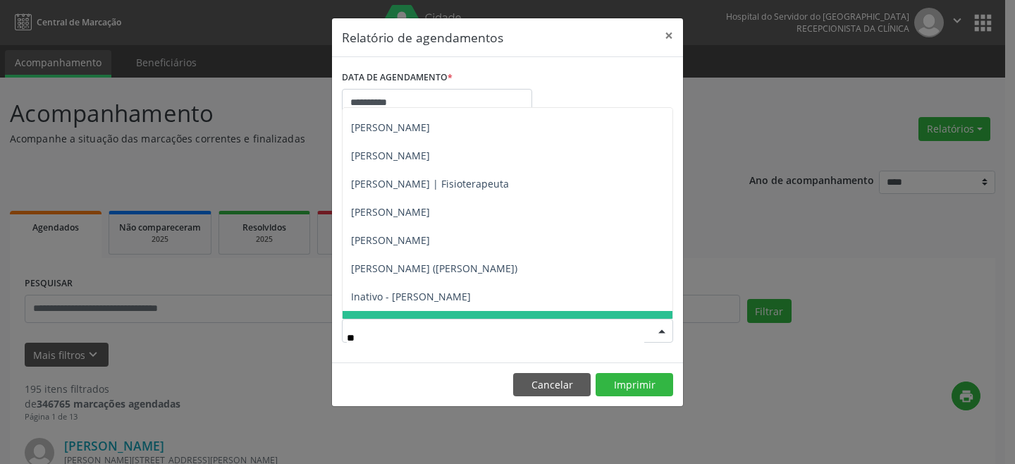
type input "*"
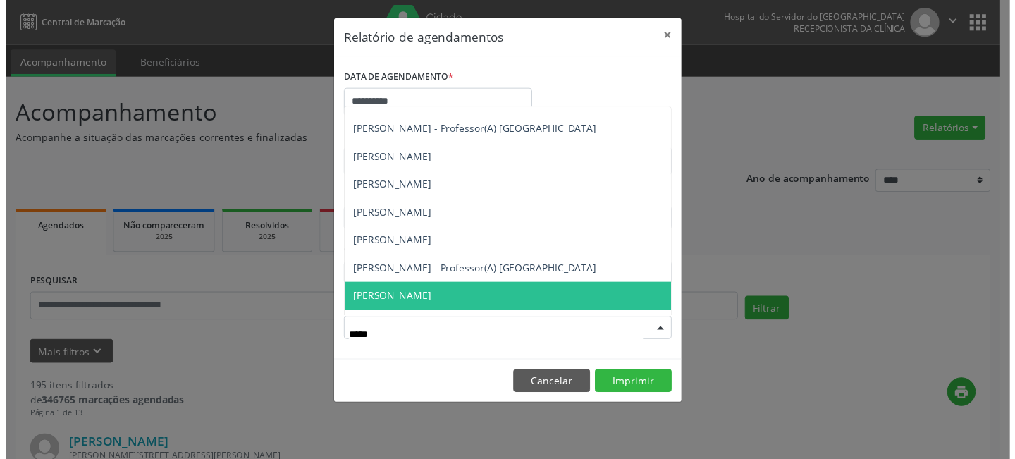
scroll to position [747, 0]
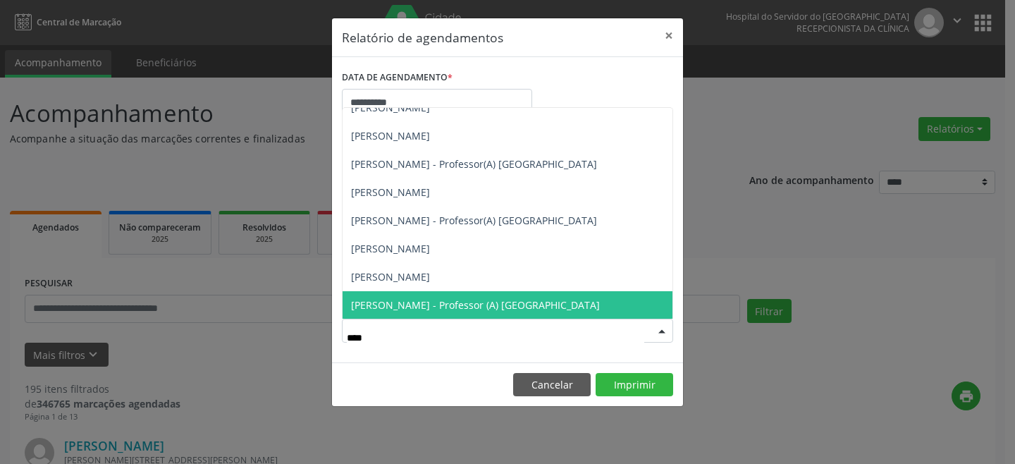
type input "*****"
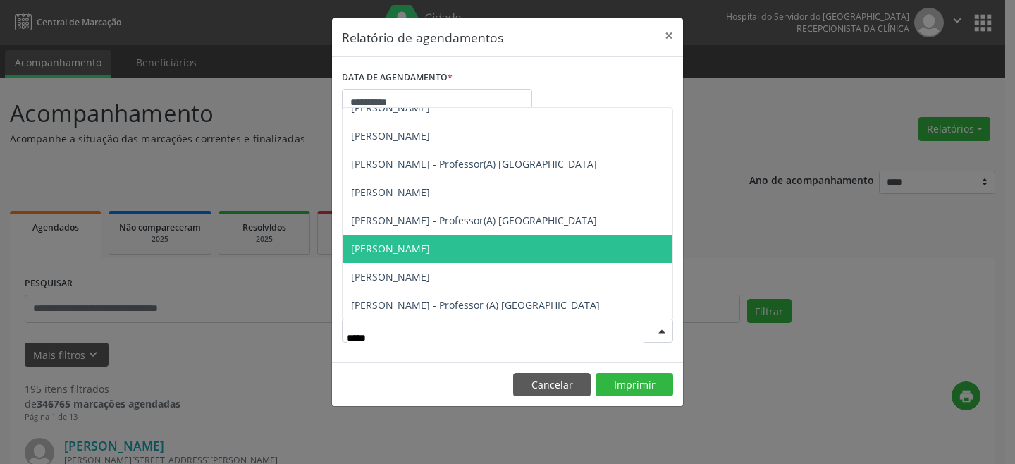
click at [422, 243] on span "[PERSON_NAME]" at bounding box center [508, 249] width 330 height 28
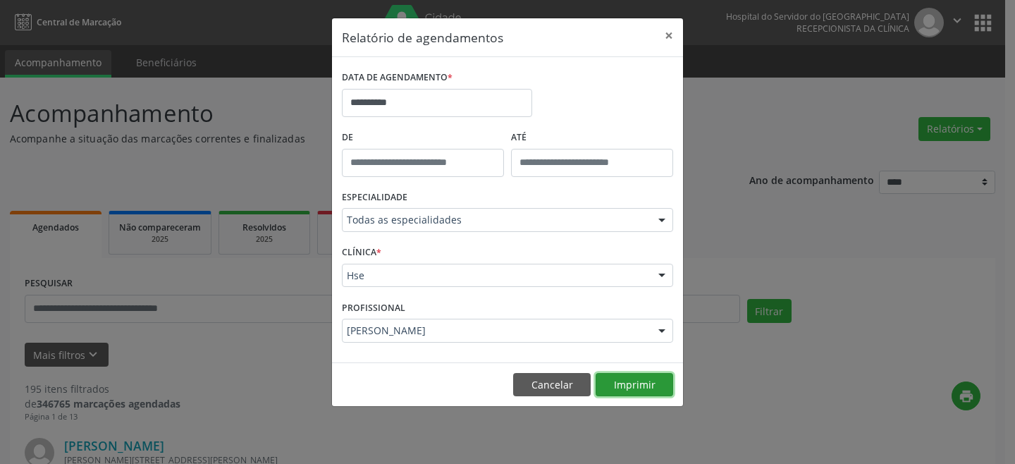
click at [619, 377] on button "Imprimir" at bounding box center [635, 385] width 78 height 24
